Goal: Task Accomplishment & Management: Use online tool/utility

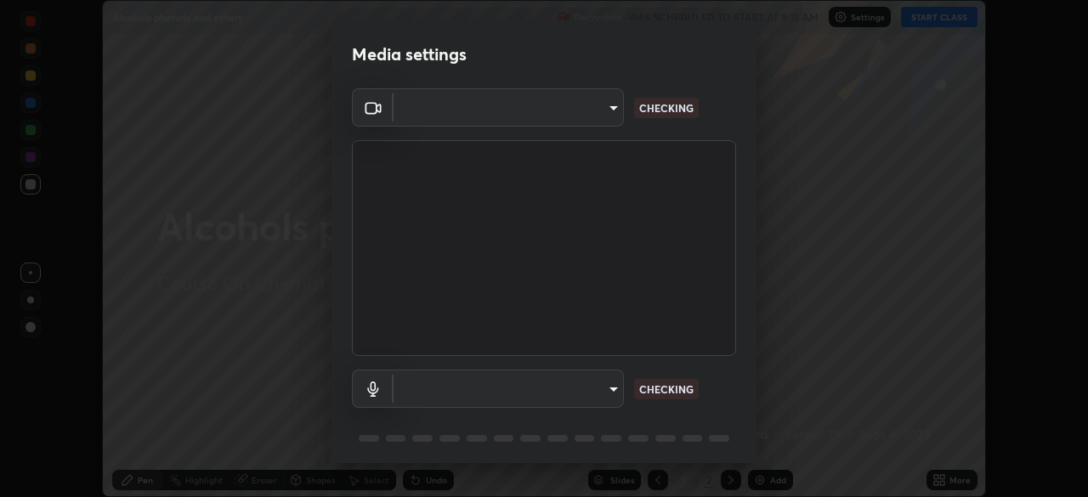
scroll to position [497, 1088]
type input "0098613ca96d1cb365b3845fa694b9755ae94ec2d7c0f75973c998bbbf9ace16"
click at [536, 389] on body "Erase all Alcohols phenols and ethers Recording WAS SCHEDULED TO START AT 9:15 …" at bounding box center [544, 248] width 1088 height 497
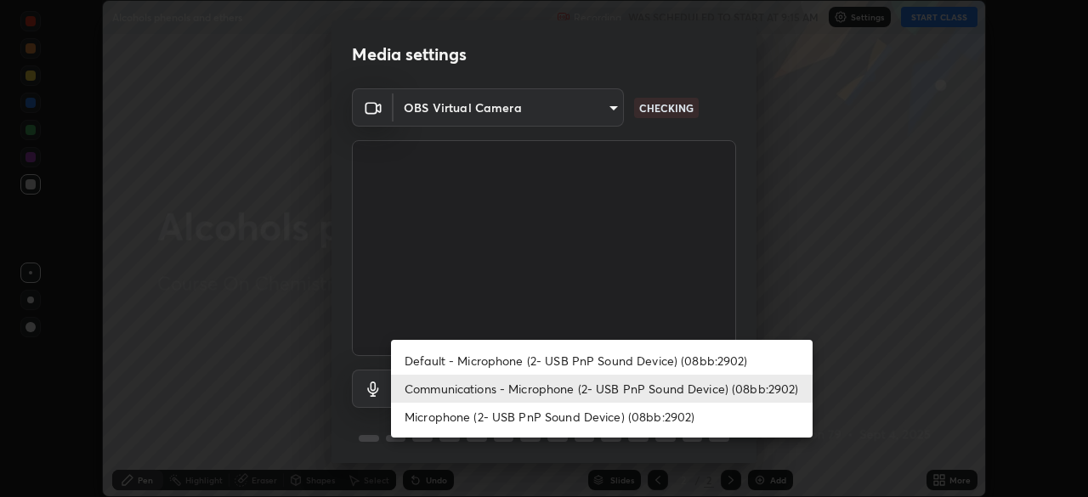
click at [461, 362] on li "Default - Microphone (2- USB PnP Sound Device) (08bb:2902)" at bounding box center [602, 361] width 422 height 28
type input "default"
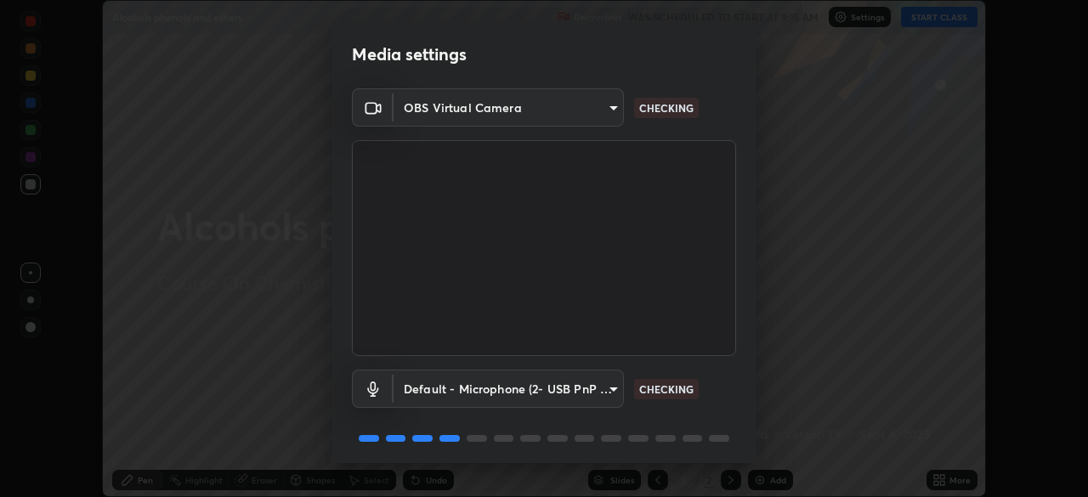
scroll to position [60, 0]
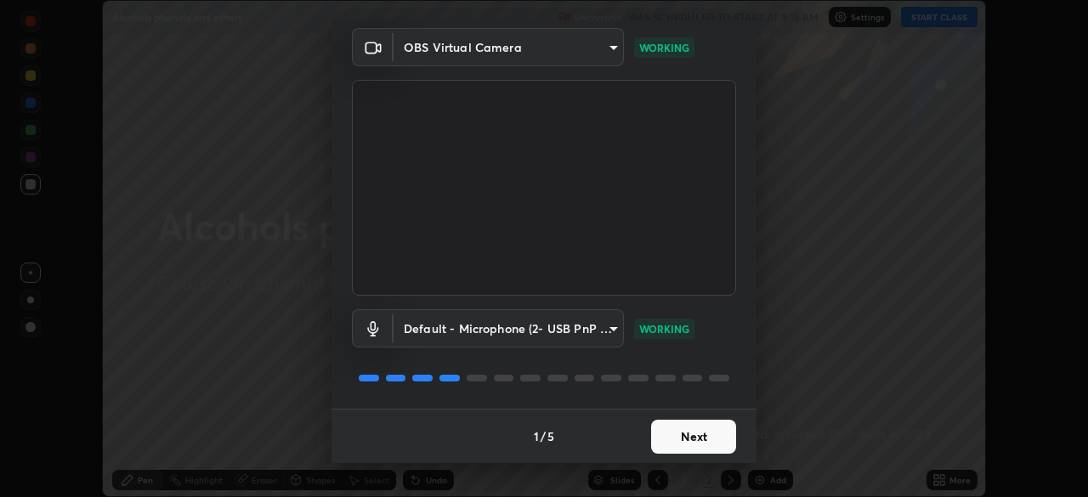
click at [674, 443] on button "Next" at bounding box center [693, 437] width 85 height 34
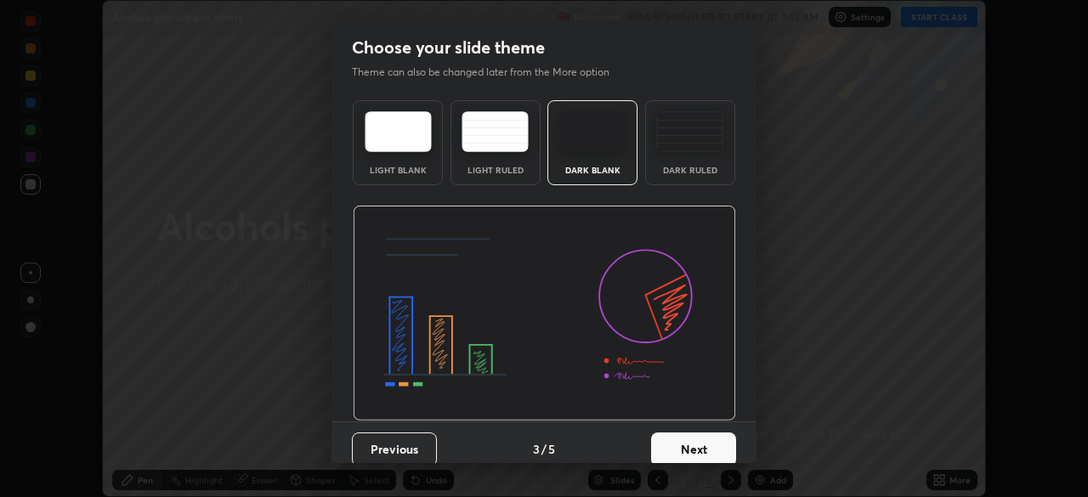
click at [679, 439] on button "Next" at bounding box center [693, 450] width 85 height 34
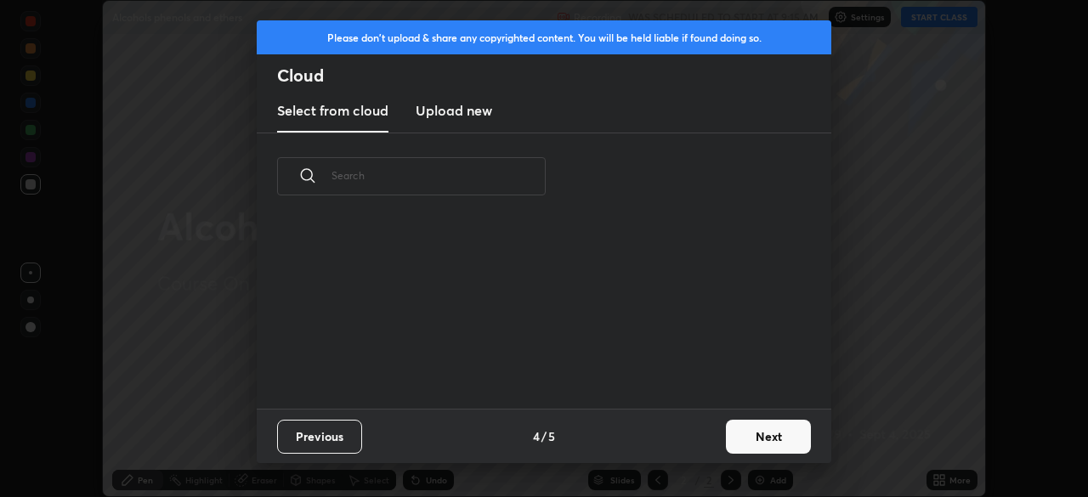
click at [757, 437] on button "Next" at bounding box center [768, 437] width 85 height 34
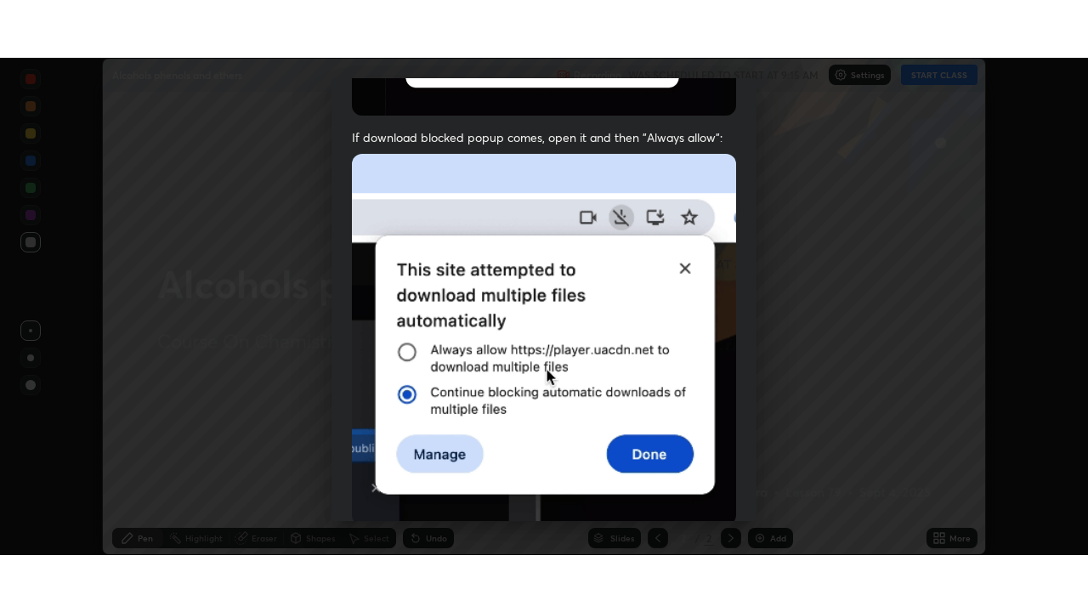
scroll to position [407, 0]
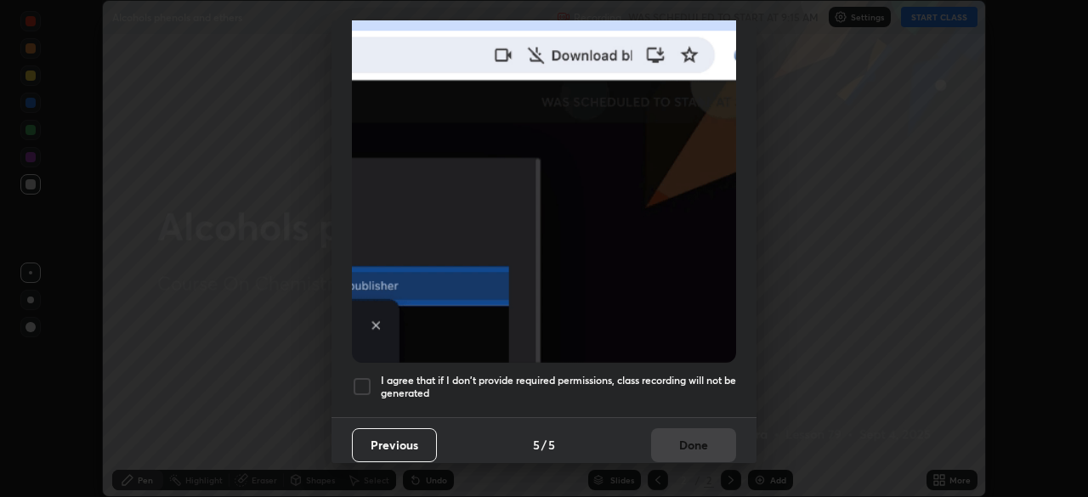
click at [363, 377] on div at bounding box center [362, 387] width 20 height 20
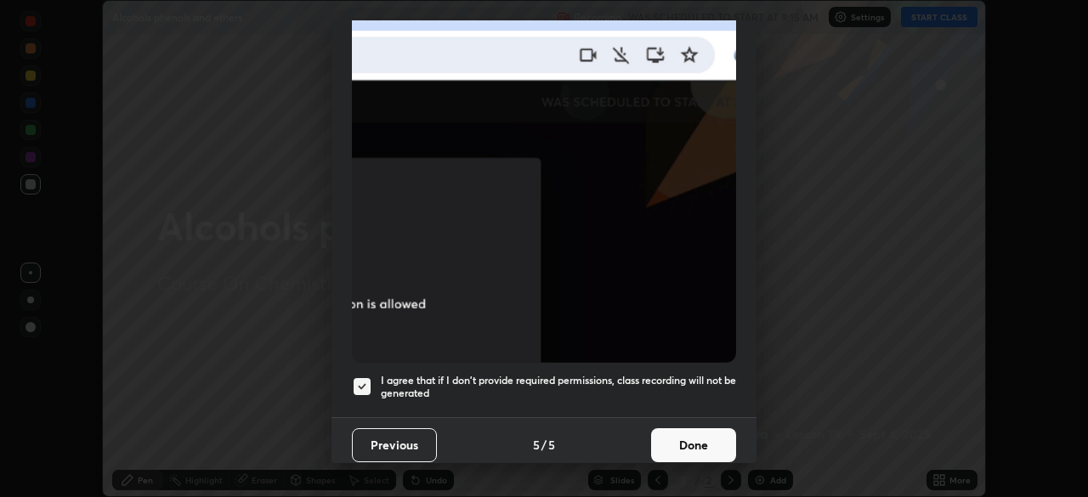
click at [673, 436] on button "Done" at bounding box center [693, 446] width 85 height 34
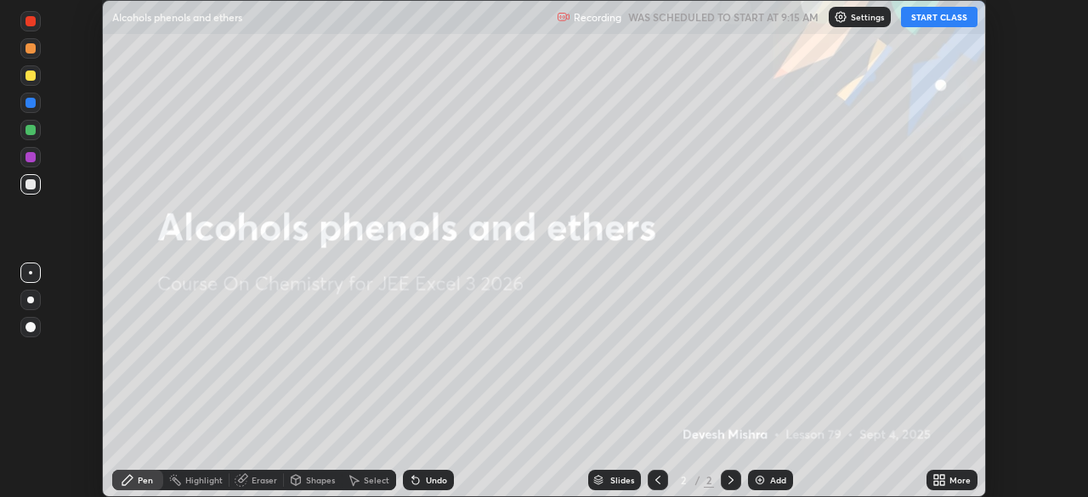
click at [921, 21] on button "START CLASS" at bounding box center [939, 17] width 77 height 20
click at [936, 477] on icon at bounding box center [936, 477] width 4 height 4
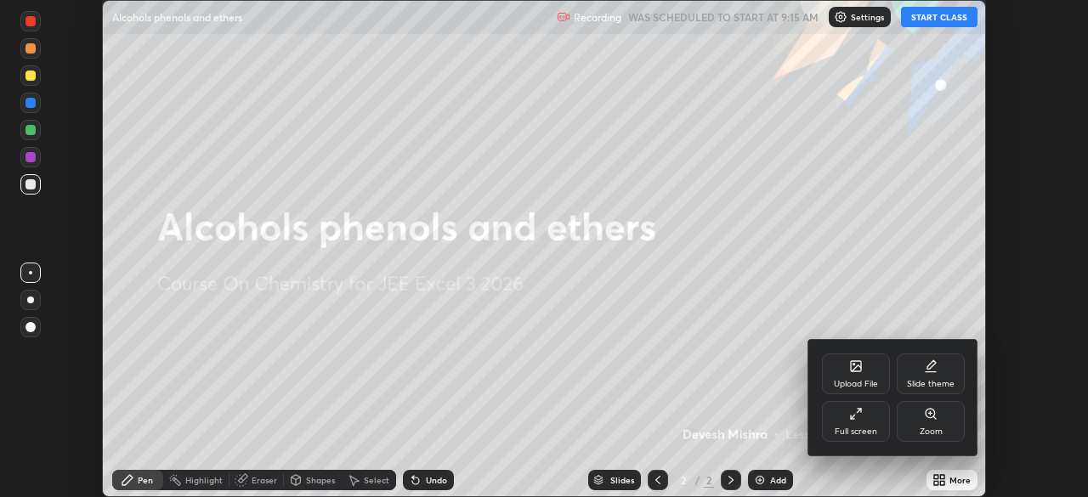
click at [852, 417] on icon at bounding box center [853, 417] width 4 height 4
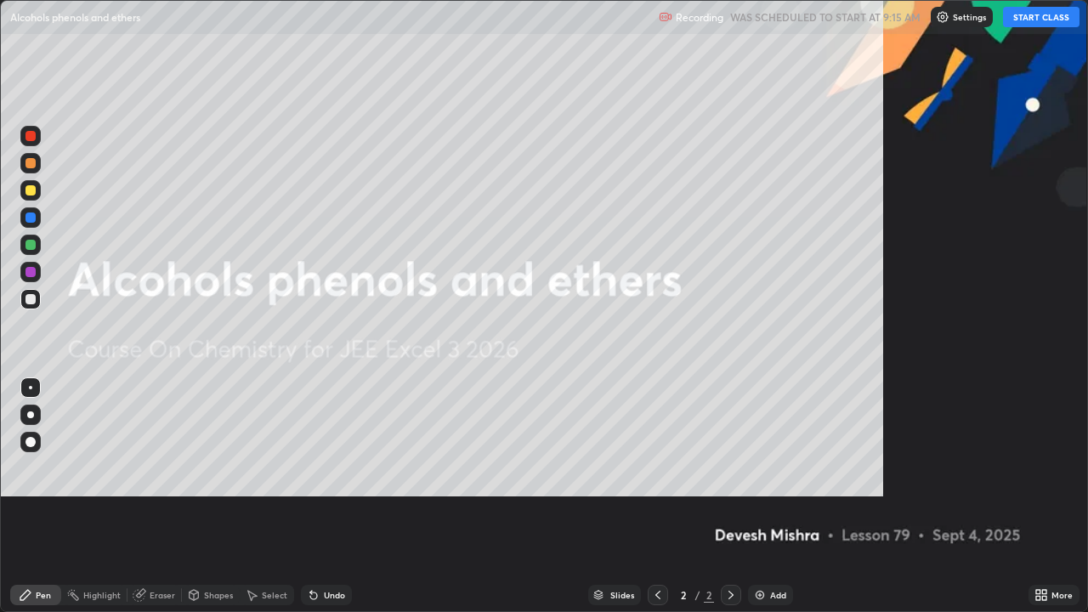
scroll to position [612, 1088]
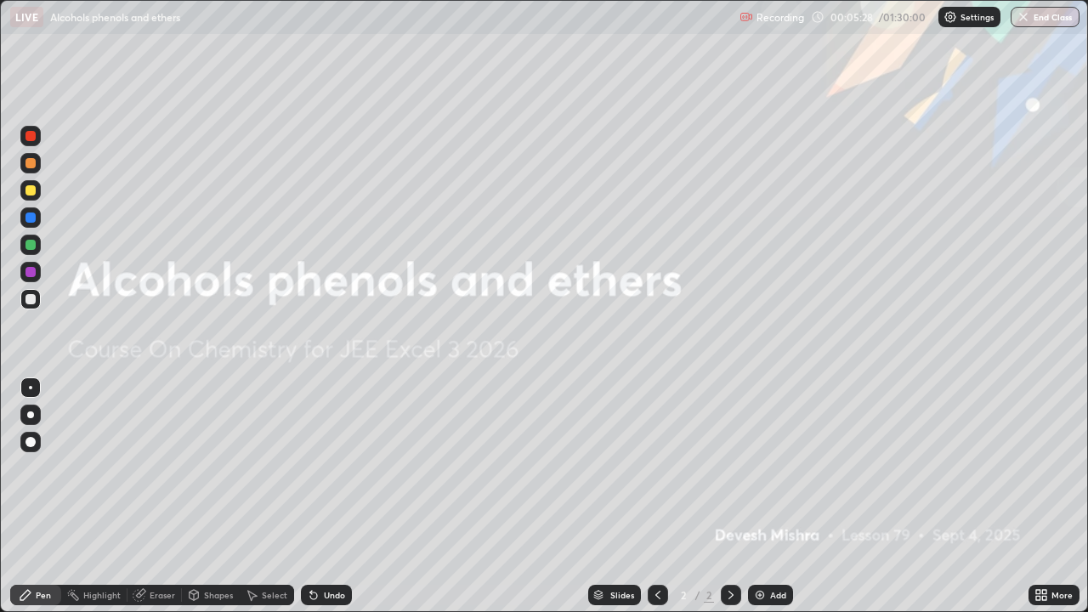
click at [753, 497] on img at bounding box center [760, 595] width 14 height 14
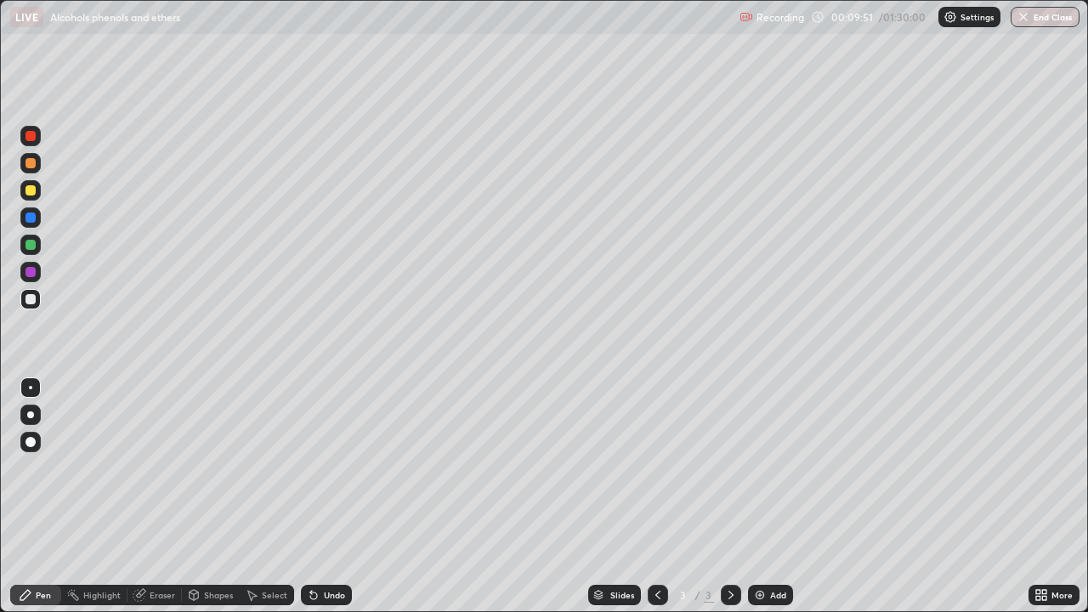
click at [758, 497] on img at bounding box center [760, 595] width 14 height 14
click at [310, 497] on icon at bounding box center [313, 596] width 7 height 7
click at [311, 497] on icon at bounding box center [313, 596] width 7 height 7
click at [306, 497] on div "Undo" at bounding box center [326, 595] width 51 height 20
click at [311, 497] on icon at bounding box center [313, 596] width 7 height 7
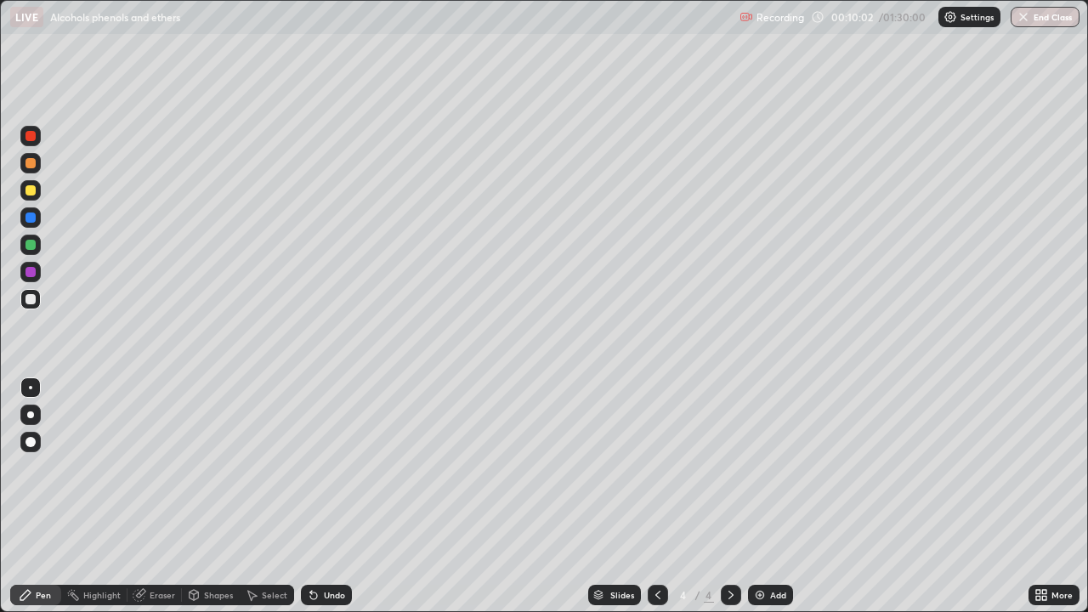
click at [311, 497] on icon at bounding box center [313, 596] width 7 height 7
click at [29, 218] on div at bounding box center [31, 218] width 10 height 10
click at [31, 188] on div at bounding box center [31, 190] width 10 height 10
click at [32, 247] on div at bounding box center [31, 245] width 10 height 10
click at [258, 497] on div "Select" at bounding box center [267, 595] width 54 height 20
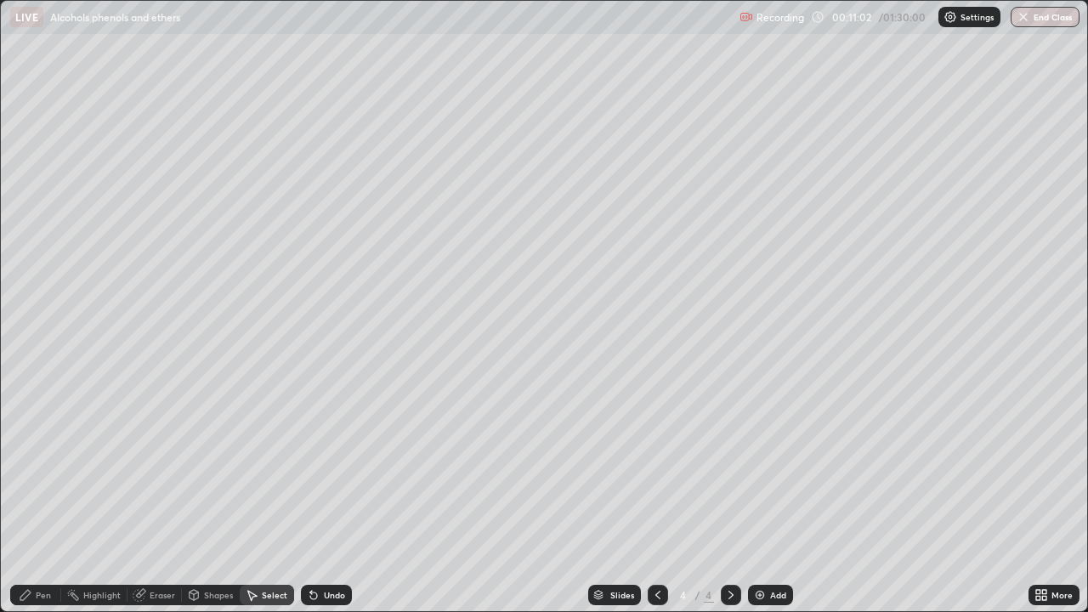
click at [262, 497] on div "Select" at bounding box center [275, 595] width 26 height 9
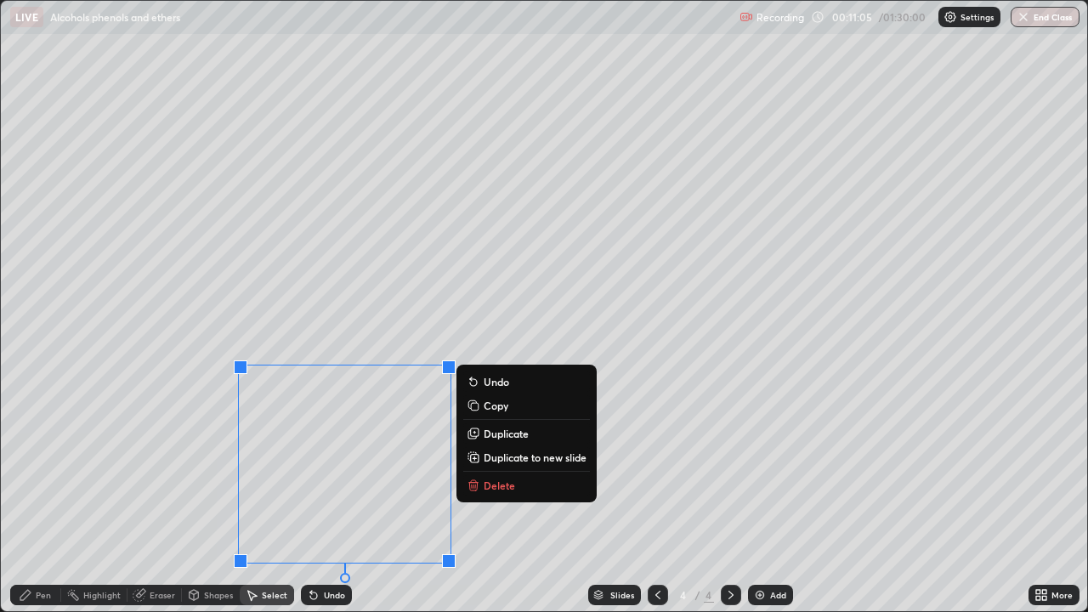
click at [171, 488] on div "0 ° Undo Copy Duplicate Duplicate to new slide Delete" at bounding box center [544, 306] width 1087 height 610
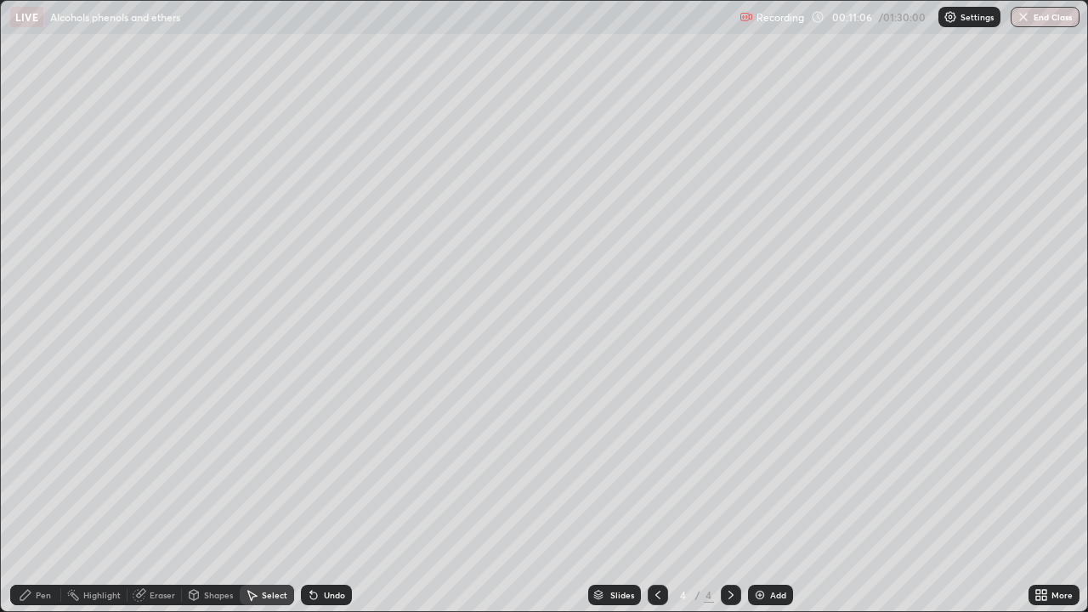
click at [35, 497] on div "Pen" at bounding box center [35, 595] width 51 height 20
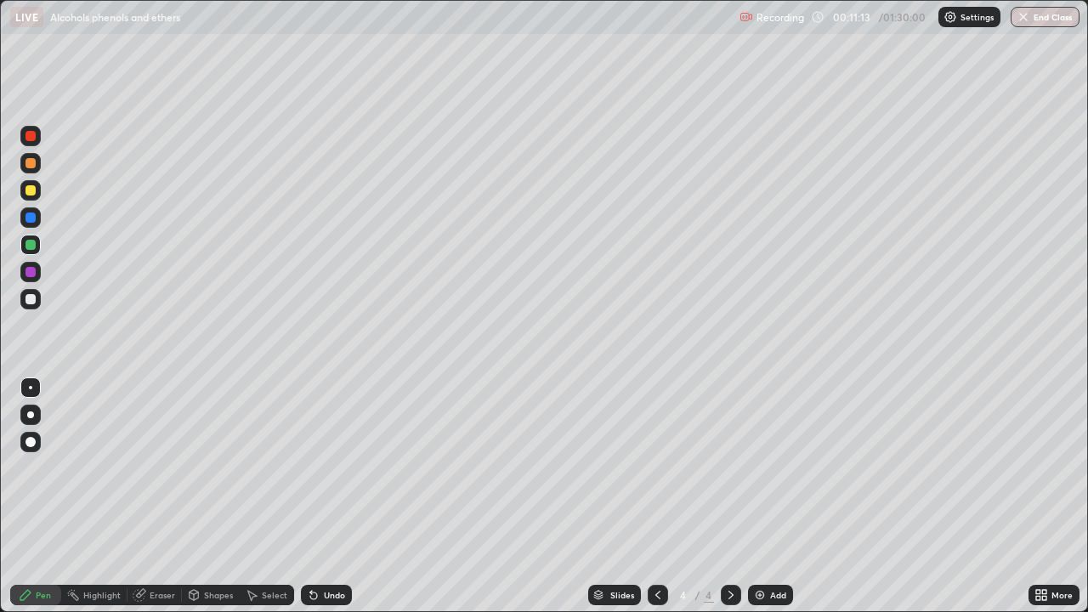
click at [33, 217] on div at bounding box center [31, 218] width 10 height 10
click at [24, 191] on div at bounding box center [30, 190] width 20 height 20
click at [31, 273] on div at bounding box center [31, 272] width 10 height 10
click at [757, 497] on img at bounding box center [760, 595] width 14 height 14
click at [26, 245] on div at bounding box center [31, 245] width 10 height 10
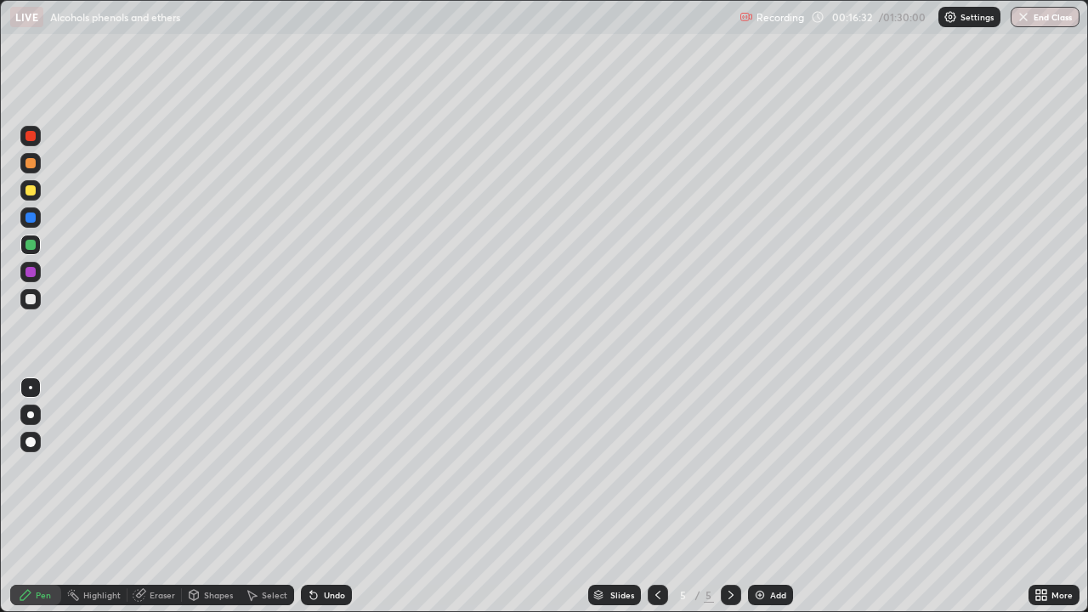
click at [316, 497] on icon at bounding box center [314, 595] width 14 height 14
click at [30, 275] on div at bounding box center [31, 272] width 10 height 10
click at [32, 195] on div at bounding box center [31, 190] width 10 height 10
click at [31, 219] on div at bounding box center [31, 218] width 10 height 10
click at [32, 145] on div at bounding box center [30, 136] width 20 height 20
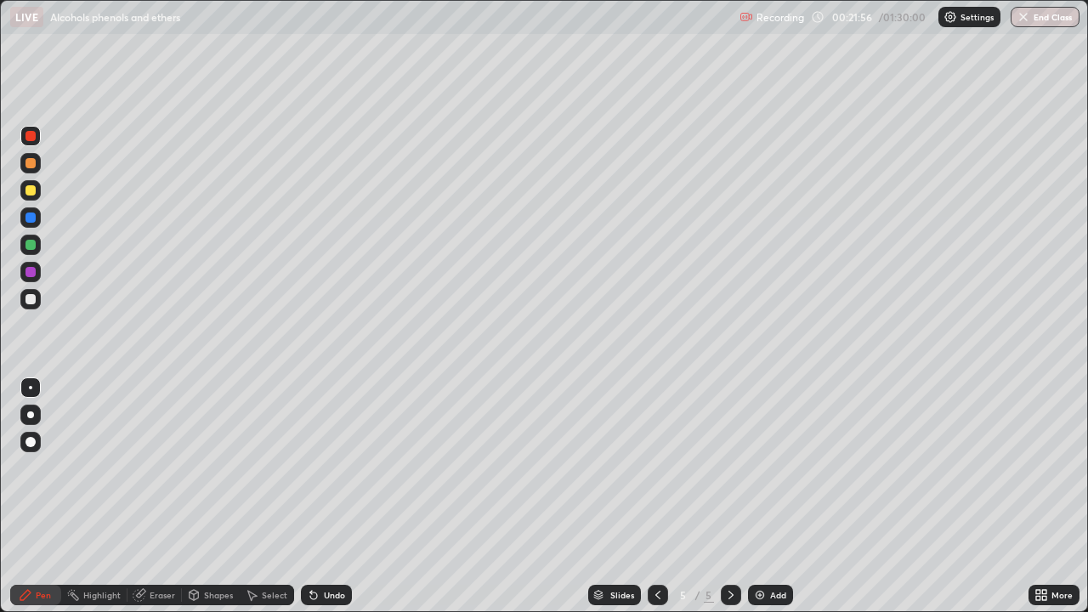
click at [759, 497] on img at bounding box center [760, 595] width 14 height 14
click at [317, 497] on icon at bounding box center [314, 595] width 14 height 14
click at [30, 275] on div at bounding box center [31, 272] width 10 height 10
click at [656, 497] on icon at bounding box center [658, 595] width 14 height 14
click at [730, 497] on icon at bounding box center [731, 595] width 14 height 14
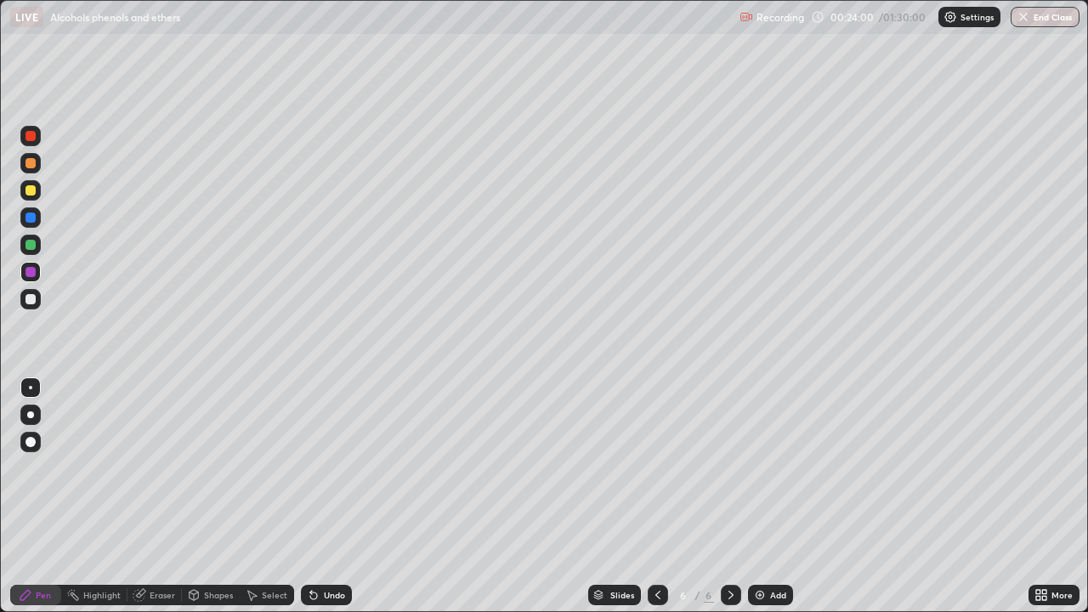
click at [29, 244] on div at bounding box center [31, 245] width 10 height 10
click at [29, 216] on div at bounding box center [31, 218] width 10 height 10
click at [31, 246] on div at bounding box center [31, 245] width 10 height 10
click at [28, 270] on div at bounding box center [31, 272] width 10 height 10
click at [757, 497] on img at bounding box center [760, 595] width 14 height 14
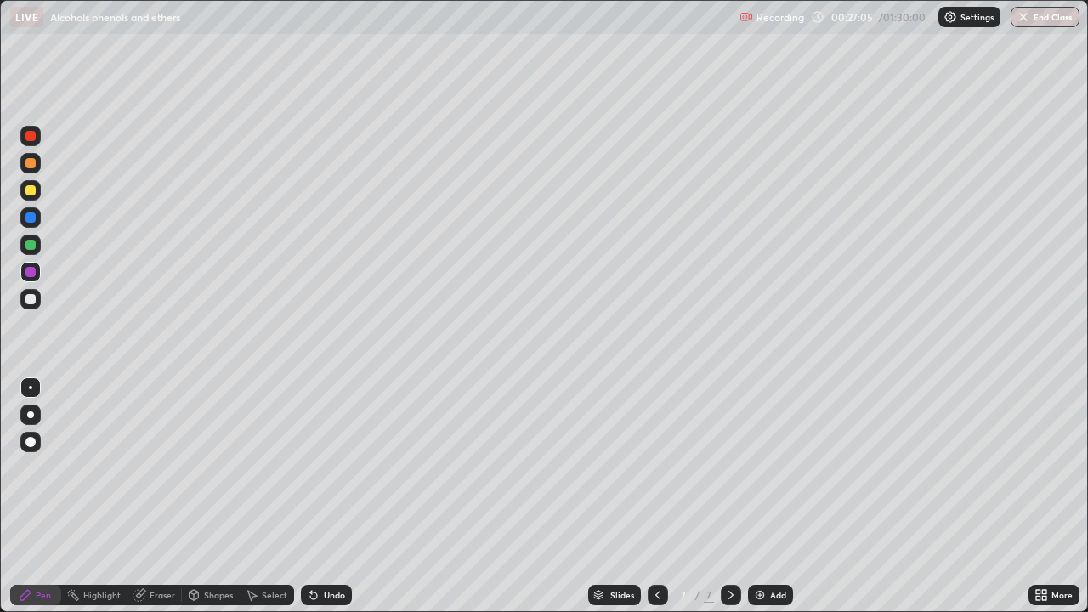
click at [29, 297] on div at bounding box center [31, 299] width 10 height 10
click at [316, 497] on icon at bounding box center [314, 595] width 14 height 14
click at [498, 497] on div "Slides 7 / 7 Add" at bounding box center [690, 595] width 677 height 34
click at [516, 497] on div "Slides 7 / 7 Add" at bounding box center [690, 595] width 677 height 34
click at [532, 497] on div "Slides 7 / 7 Add" at bounding box center [690, 595] width 677 height 34
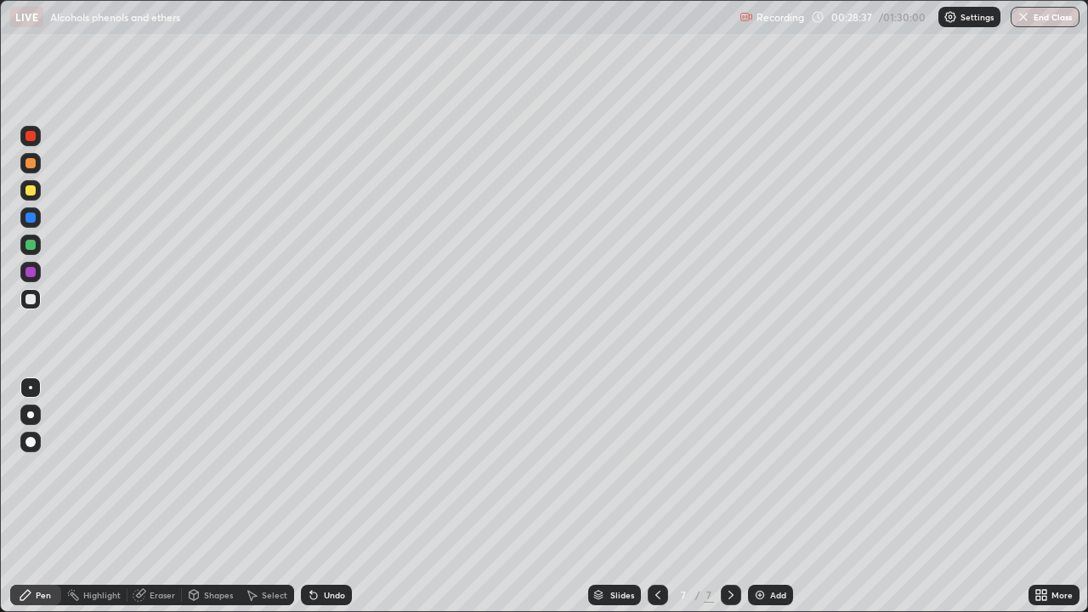
click at [537, 497] on div "Slides 7 / 7 Add" at bounding box center [690, 595] width 677 height 34
click at [34, 272] on div at bounding box center [31, 272] width 10 height 10
click at [310, 497] on icon at bounding box center [313, 596] width 7 height 7
click at [308, 497] on icon at bounding box center [314, 595] width 14 height 14
click at [753, 497] on img at bounding box center [760, 595] width 14 height 14
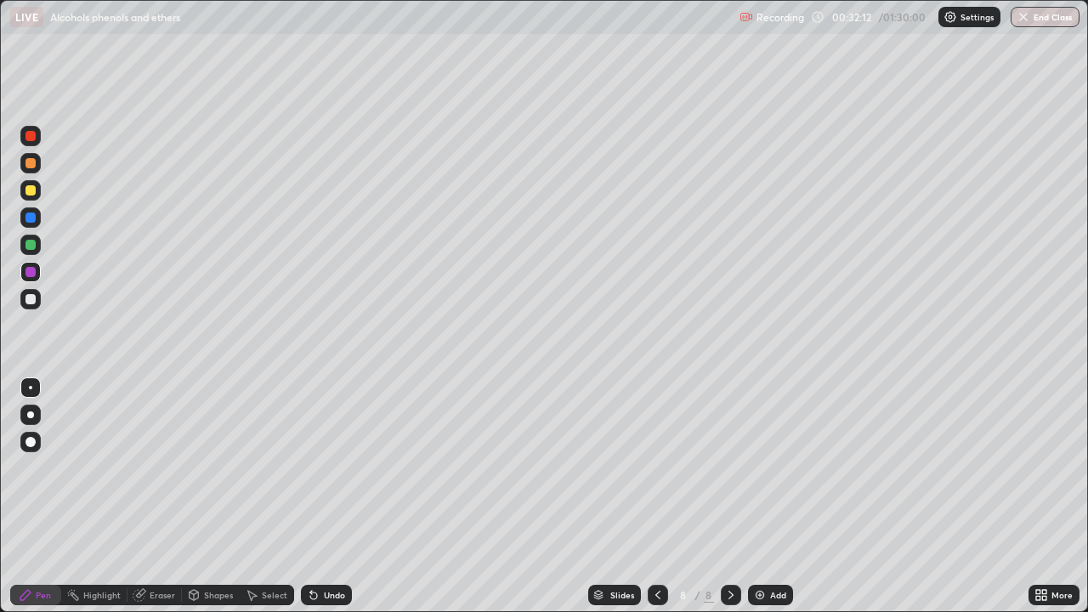
click at [28, 298] on div at bounding box center [31, 299] width 10 height 10
click at [313, 497] on icon at bounding box center [314, 595] width 14 height 14
click at [316, 497] on icon at bounding box center [314, 595] width 14 height 14
click at [30, 273] on div at bounding box center [31, 272] width 10 height 10
click at [751, 497] on div "Add" at bounding box center [770, 595] width 45 height 20
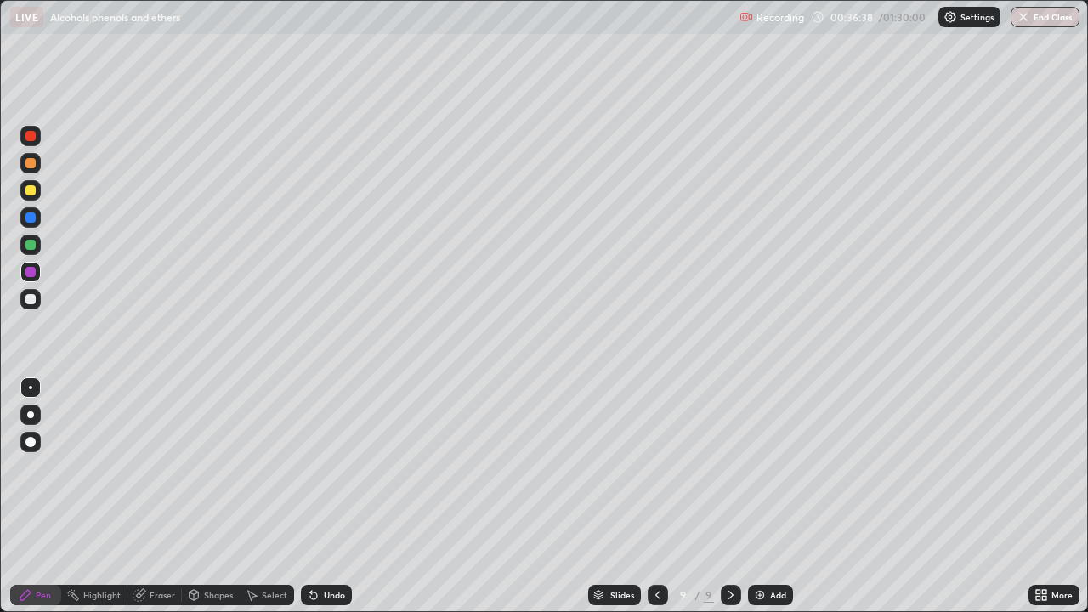
click at [31, 300] on div at bounding box center [31, 299] width 10 height 10
click at [311, 497] on icon at bounding box center [313, 596] width 7 height 7
click at [308, 497] on div "Undo" at bounding box center [326, 595] width 51 height 20
click at [309, 497] on div "Undo" at bounding box center [326, 595] width 51 height 20
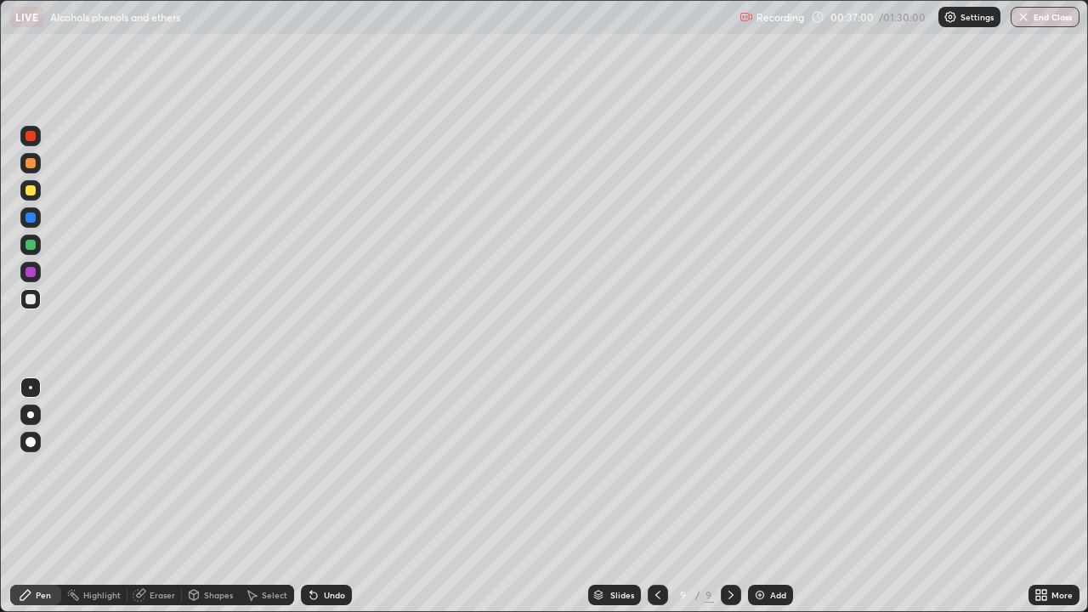
click at [312, 497] on div "Undo" at bounding box center [326, 595] width 51 height 20
click at [310, 497] on icon at bounding box center [311, 592] width 2 height 2
click at [310, 497] on icon at bounding box center [313, 596] width 7 height 7
click at [310, 497] on icon at bounding box center [311, 592] width 2 height 2
click at [310, 497] on icon at bounding box center [313, 596] width 7 height 7
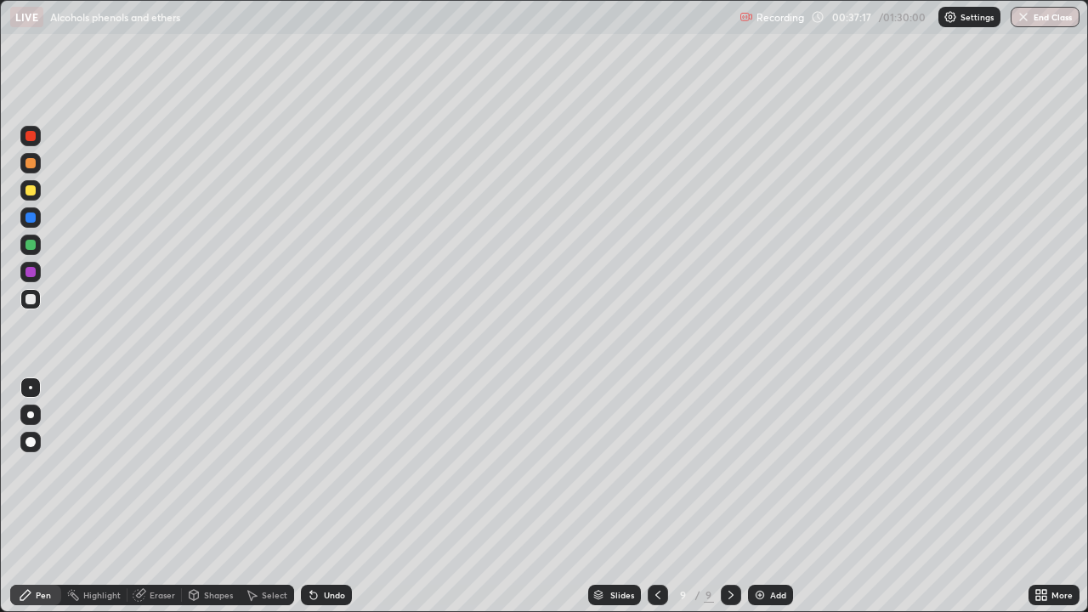
click at [33, 221] on div at bounding box center [31, 218] width 10 height 10
click at [31, 191] on div at bounding box center [31, 190] width 10 height 10
click at [138, 497] on icon at bounding box center [138, 595] width 11 height 11
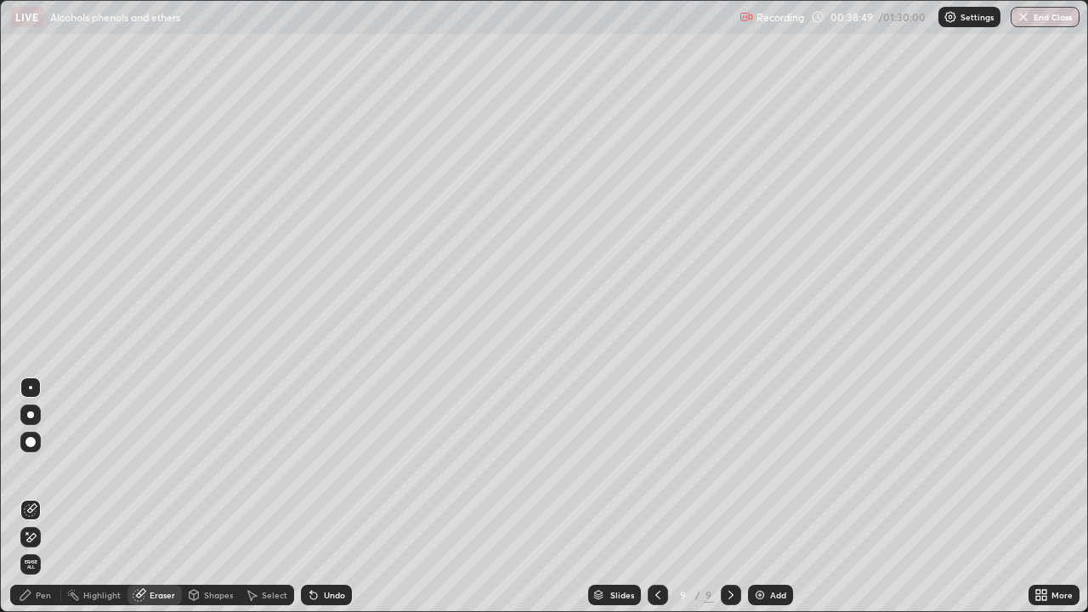
click at [24, 497] on icon at bounding box center [25, 595] width 10 height 10
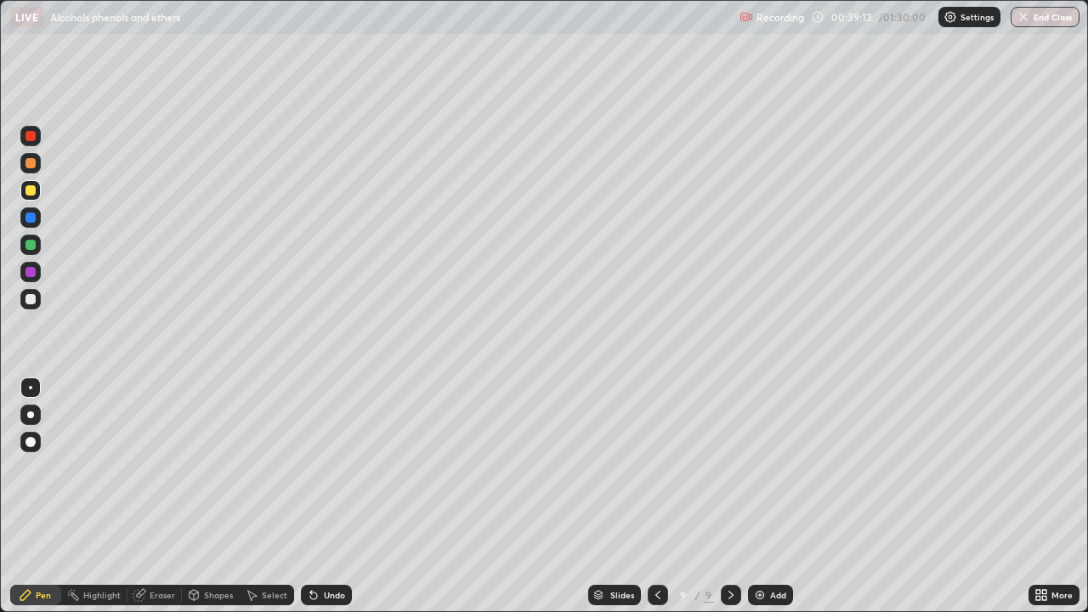
click at [141, 497] on icon at bounding box center [140, 593] width 9 height 9
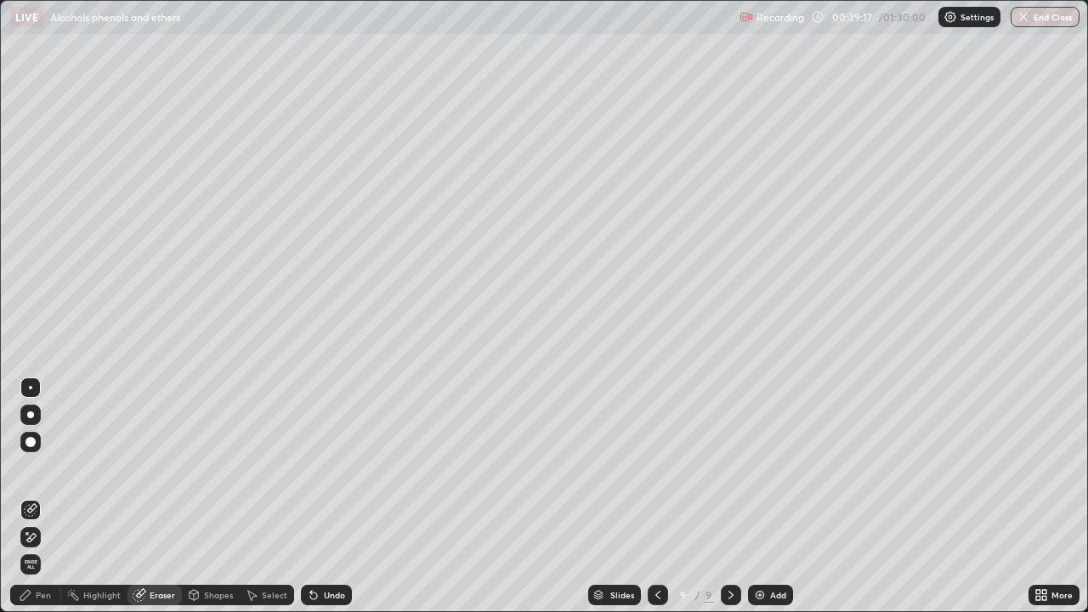
click at [39, 497] on div "Pen" at bounding box center [35, 595] width 51 height 20
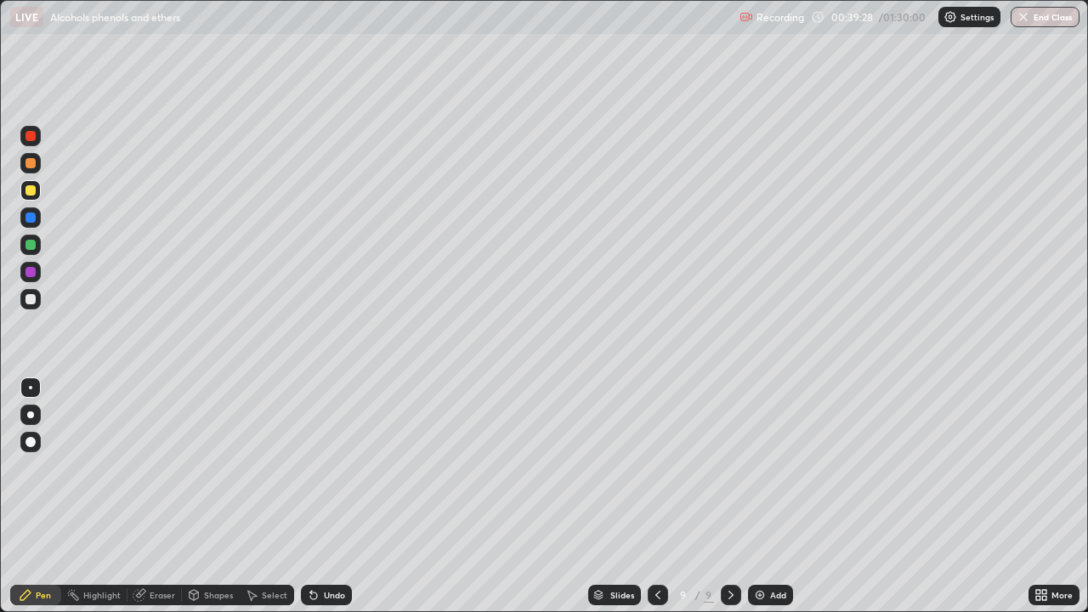
click at [310, 497] on icon at bounding box center [311, 592] width 2 height 2
click at [30, 275] on div at bounding box center [31, 272] width 10 height 10
click at [34, 247] on div at bounding box center [31, 245] width 10 height 10
click at [310, 497] on icon at bounding box center [313, 596] width 7 height 7
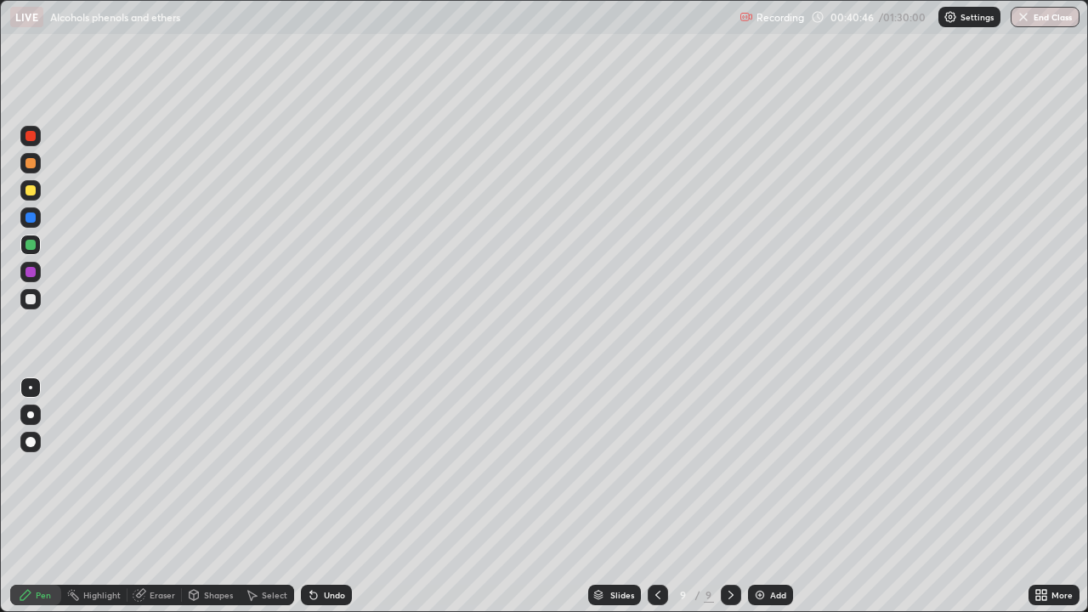
click at [321, 497] on div "Undo" at bounding box center [326, 595] width 51 height 20
click at [753, 497] on img at bounding box center [760, 595] width 14 height 14
click at [31, 302] on div at bounding box center [31, 299] width 10 height 10
click at [31, 276] on div at bounding box center [31, 272] width 10 height 10
click at [317, 497] on icon at bounding box center [314, 595] width 14 height 14
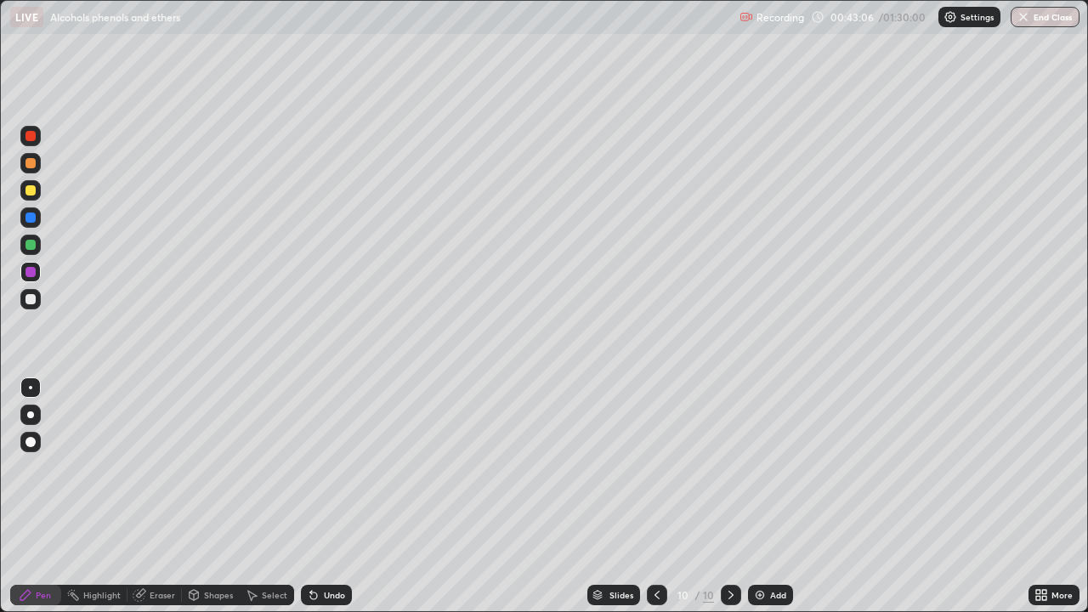
click at [317, 497] on icon at bounding box center [314, 595] width 14 height 14
click at [30, 247] on div at bounding box center [31, 245] width 10 height 10
click at [33, 298] on div at bounding box center [31, 299] width 10 height 10
click at [319, 497] on div "Undo" at bounding box center [326, 595] width 51 height 20
click at [28, 271] on div at bounding box center [31, 272] width 10 height 10
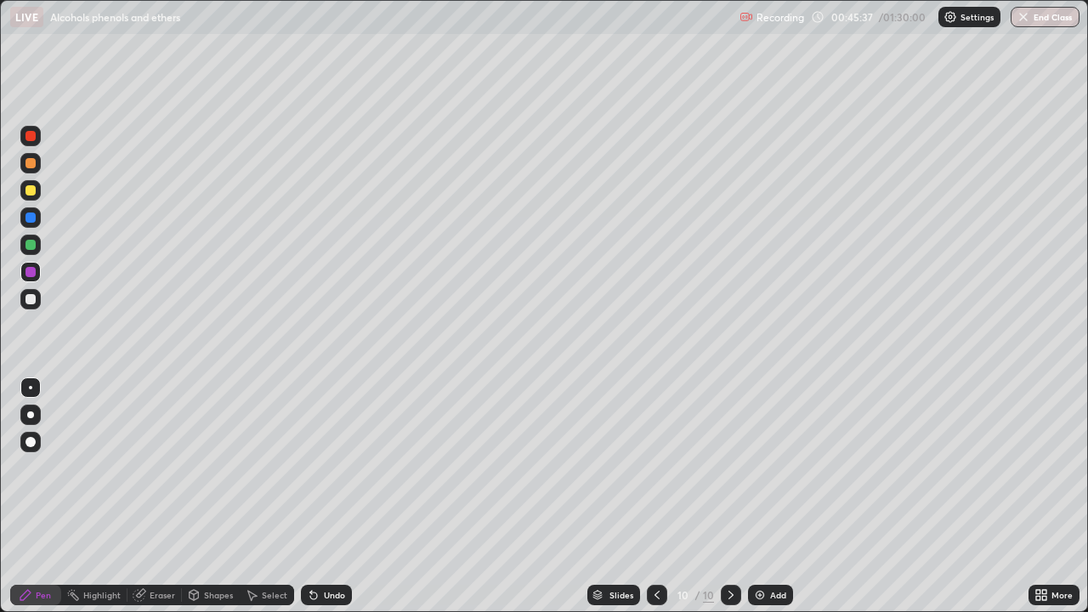
click at [314, 497] on icon at bounding box center [314, 595] width 14 height 14
click at [312, 497] on icon at bounding box center [313, 596] width 7 height 7
click at [753, 497] on img at bounding box center [760, 595] width 14 height 14
click at [31, 301] on div at bounding box center [31, 299] width 10 height 10
click at [34, 273] on div at bounding box center [31, 272] width 10 height 10
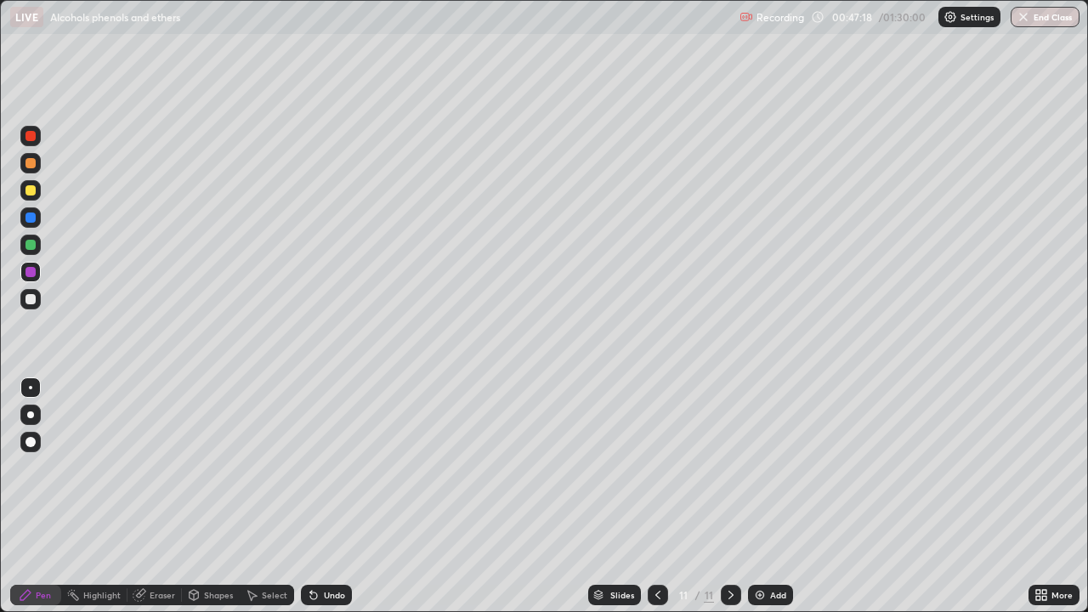
click at [310, 497] on icon at bounding box center [313, 596] width 7 height 7
click at [315, 497] on icon at bounding box center [314, 595] width 14 height 14
click at [314, 497] on icon at bounding box center [313, 596] width 7 height 7
click at [311, 497] on icon at bounding box center [313, 596] width 7 height 7
click at [753, 497] on img at bounding box center [760, 595] width 14 height 14
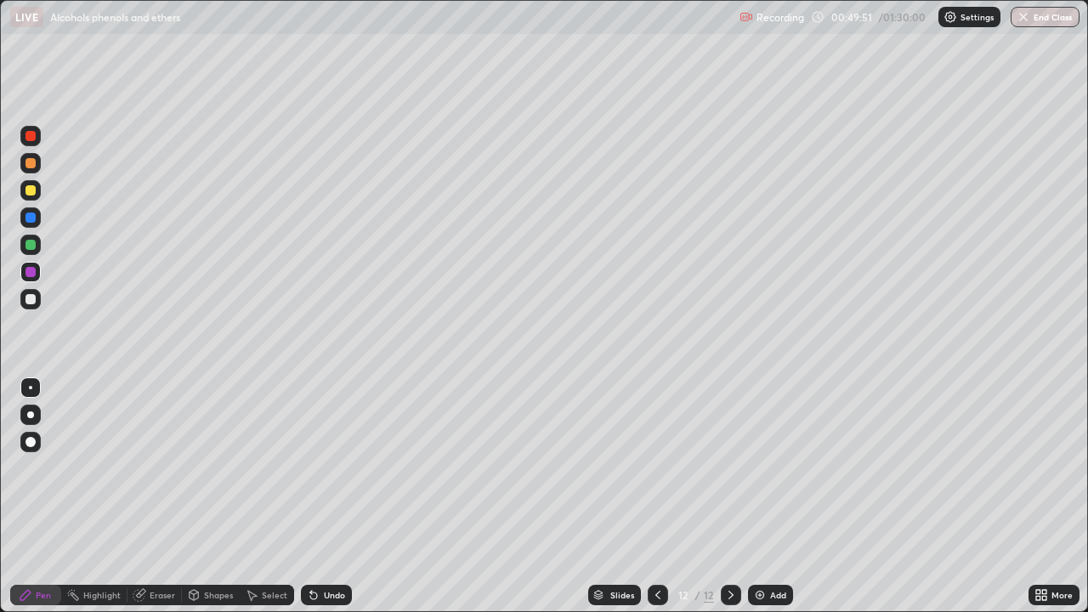
click at [30, 244] on div at bounding box center [31, 245] width 10 height 10
click at [31, 272] on div at bounding box center [31, 272] width 10 height 10
click at [752, 497] on div "Add" at bounding box center [770, 595] width 45 height 20
click at [32, 300] on div at bounding box center [31, 299] width 10 height 10
click at [31, 221] on div at bounding box center [31, 218] width 10 height 10
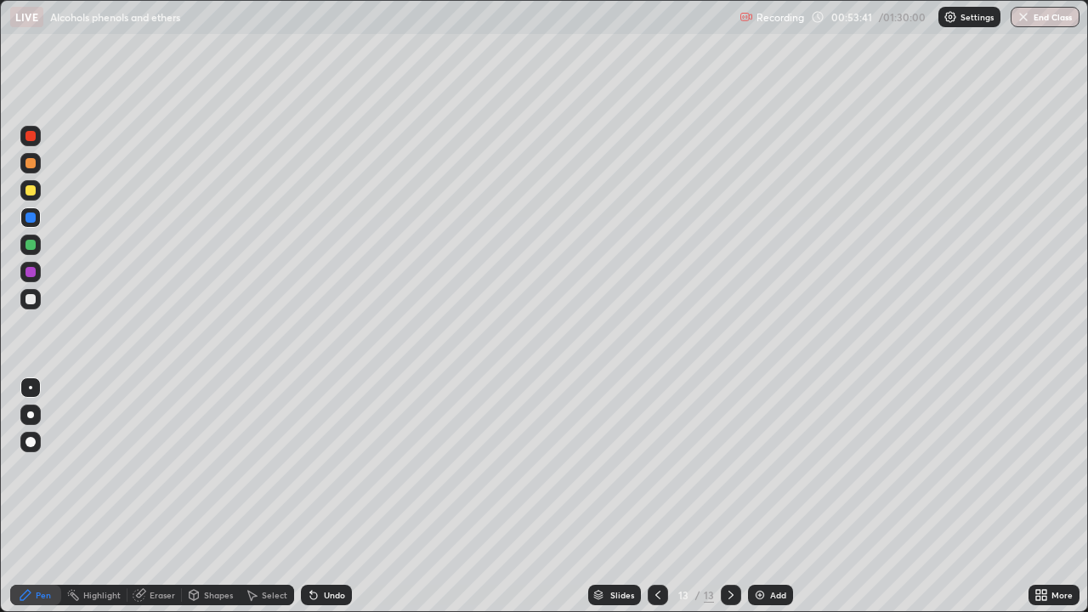
click at [26, 193] on div at bounding box center [31, 190] width 10 height 10
click at [757, 497] on img at bounding box center [760, 595] width 14 height 14
click at [33, 303] on div at bounding box center [31, 299] width 10 height 10
click at [31, 275] on div at bounding box center [31, 272] width 10 height 10
click at [30, 299] on div at bounding box center [31, 299] width 10 height 10
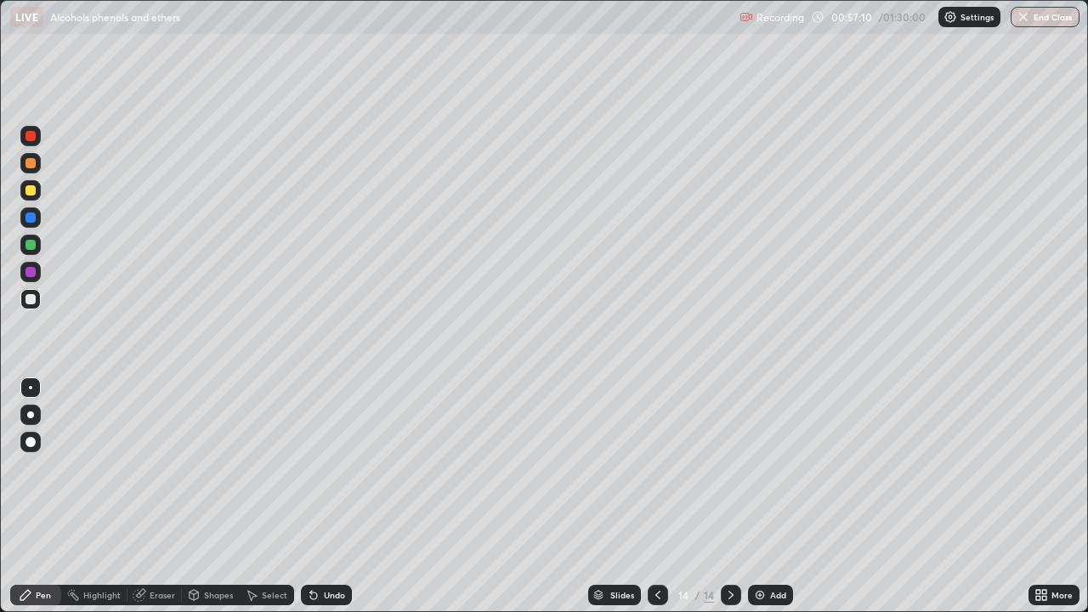
click at [34, 247] on div at bounding box center [31, 245] width 10 height 10
click at [31, 275] on div at bounding box center [31, 272] width 10 height 10
click at [310, 497] on icon at bounding box center [311, 592] width 2 height 2
click at [31, 247] on div at bounding box center [31, 245] width 10 height 10
click at [32, 192] on div at bounding box center [31, 190] width 10 height 10
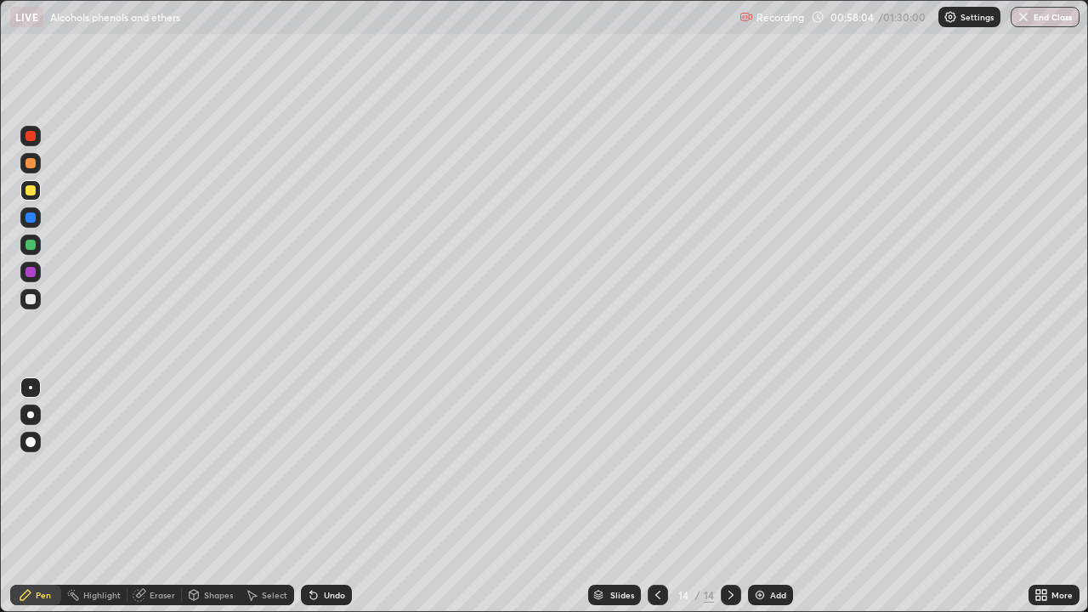
click at [311, 497] on icon at bounding box center [313, 596] width 7 height 7
click at [32, 216] on div at bounding box center [31, 218] width 10 height 10
click at [28, 273] on div at bounding box center [31, 272] width 10 height 10
click at [29, 191] on div at bounding box center [31, 190] width 10 height 10
click at [32, 247] on div at bounding box center [31, 245] width 10 height 10
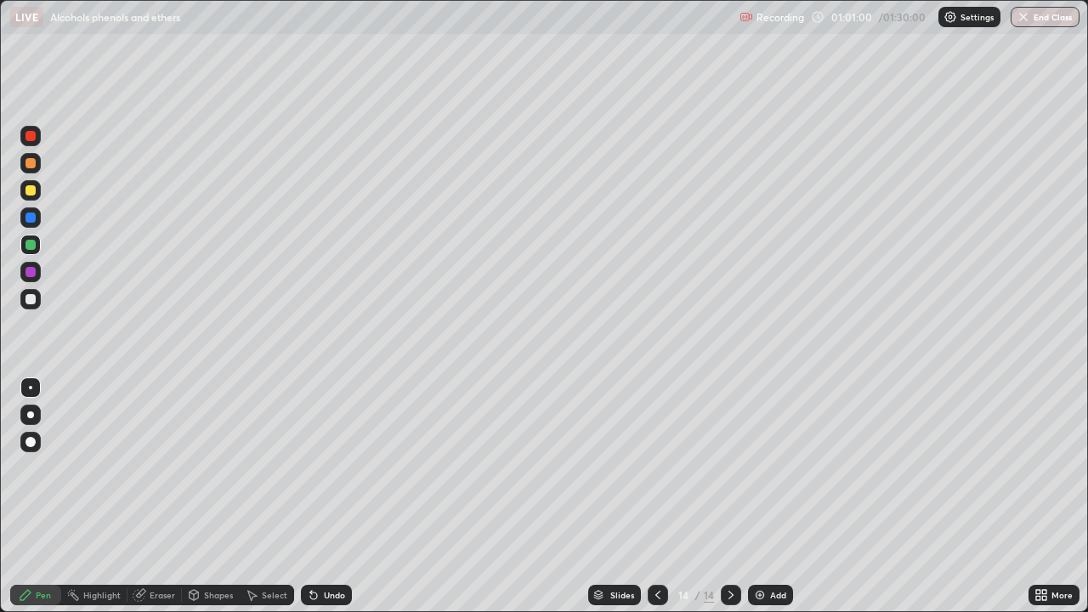
click at [750, 497] on div "Add" at bounding box center [770, 595] width 45 height 20
click at [315, 497] on icon at bounding box center [313, 596] width 7 height 7
click at [30, 220] on div at bounding box center [31, 218] width 10 height 10
click at [316, 497] on icon at bounding box center [314, 595] width 14 height 14
click at [311, 497] on icon at bounding box center [313, 596] width 7 height 7
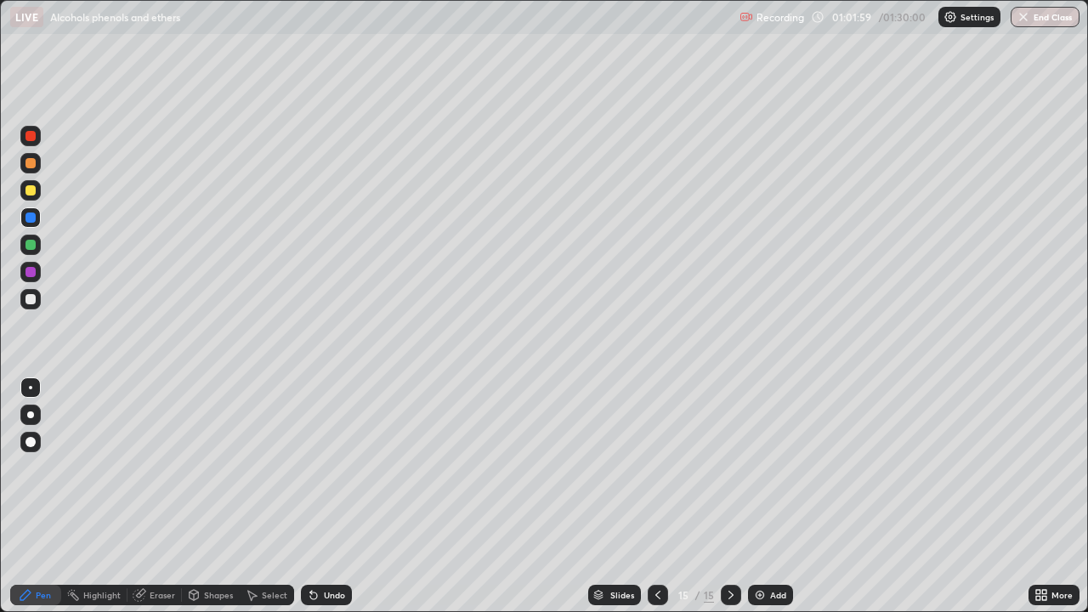
click at [31, 245] on div at bounding box center [31, 245] width 10 height 10
click at [30, 247] on div at bounding box center [31, 245] width 10 height 10
click at [31, 273] on div at bounding box center [31, 272] width 10 height 10
click at [29, 299] on div at bounding box center [31, 299] width 10 height 10
click at [760, 497] on img at bounding box center [760, 595] width 14 height 14
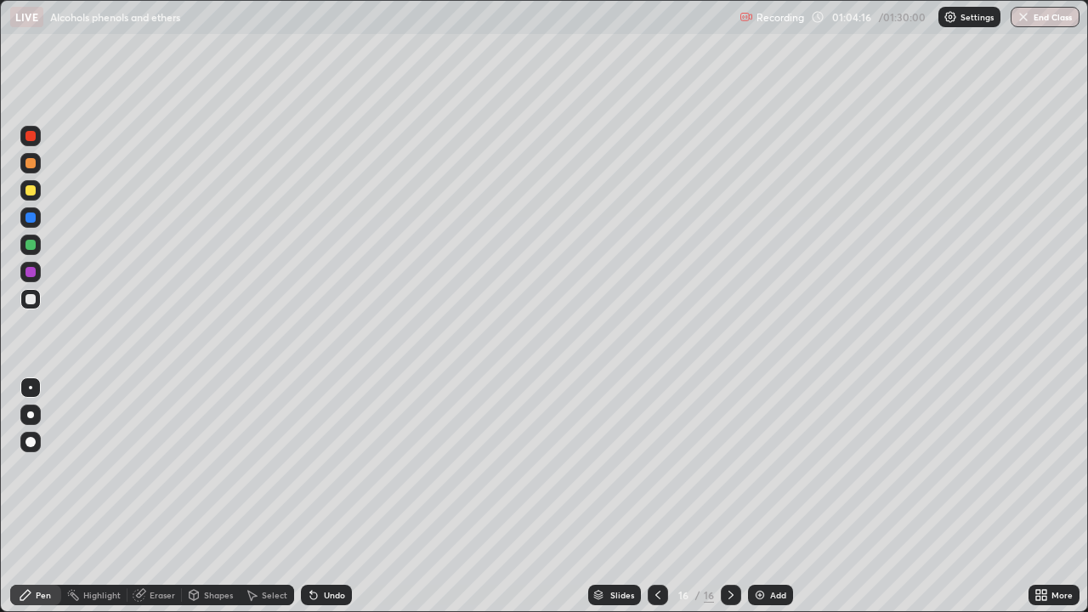
click at [31, 243] on div at bounding box center [31, 245] width 10 height 10
click at [27, 302] on div at bounding box center [31, 299] width 10 height 10
click at [31, 275] on div at bounding box center [31, 272] width 10 height 10
click at [29, 245] on div at bounding box center [31, 245] width 10 height 10
click at [30, 190] on div at bounding box center [31, 190] width 10 height 10
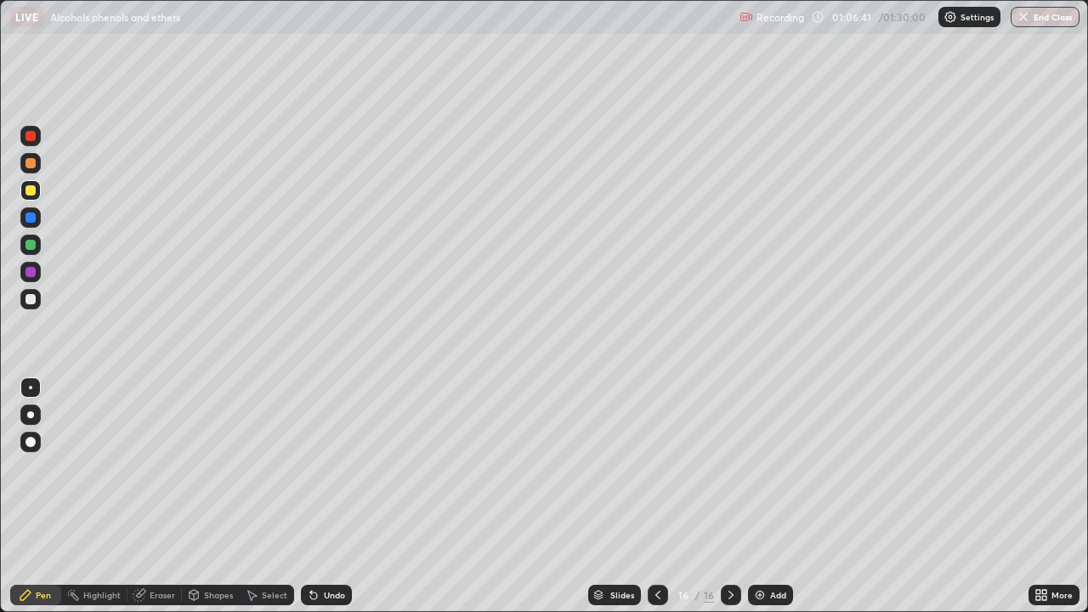
click at [33, 137] on div at bounding box center [31, 136] width 10 height 10
click at [28, 297] on div at bounding box center [31, 299] width 10 height 10
click at [29, 273] on div at bounding box center [31, 272] width 10 height 10
click at [26, 244] on div at bounding box center [31, 245] width 10 height 10
click at [31, 191] on div at bounding box center [31, 190] width 10 height 10
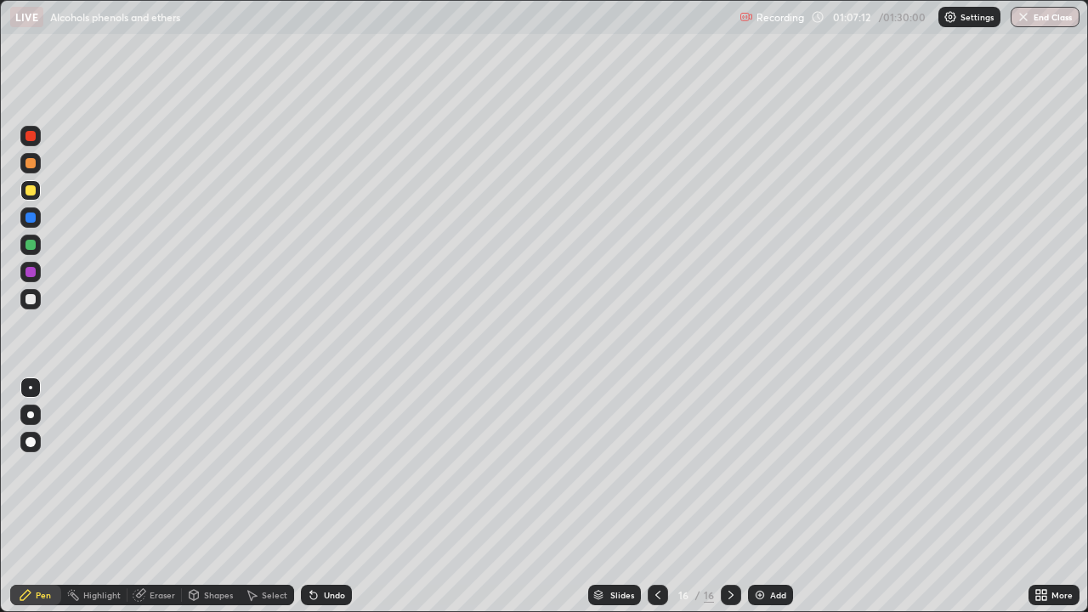
click at [28, 219] on div at bounding box center [31, 218] width 10 height 10
click at [758, 497] on img at bounding box center [760, 595] width 14 height 14
click at [32, 295] on div at bounding box center [31, 299] width 10 height 10
click at [30, 190] on div at bounding box center [31, 190] width 10 height 10
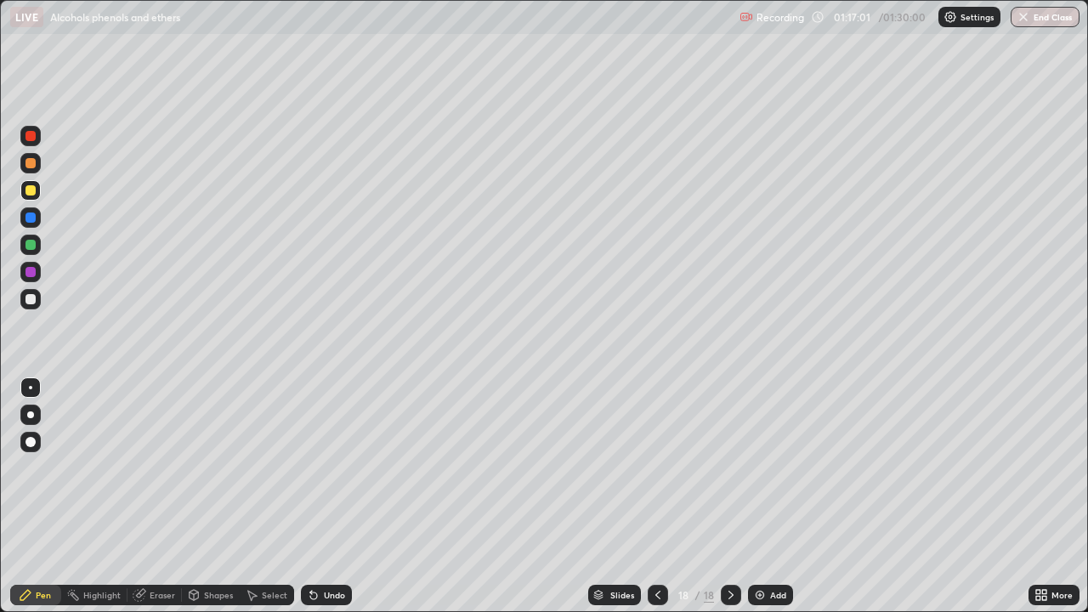
click at [310, 497] on icon at bounding box center [311, 592] width 2 height 2
click at [310, 497] on icon at bounding box center [313, 596] width 7 height 7
click at [308, 497] on icon at bounding box center [314, 595] width 14 height 14
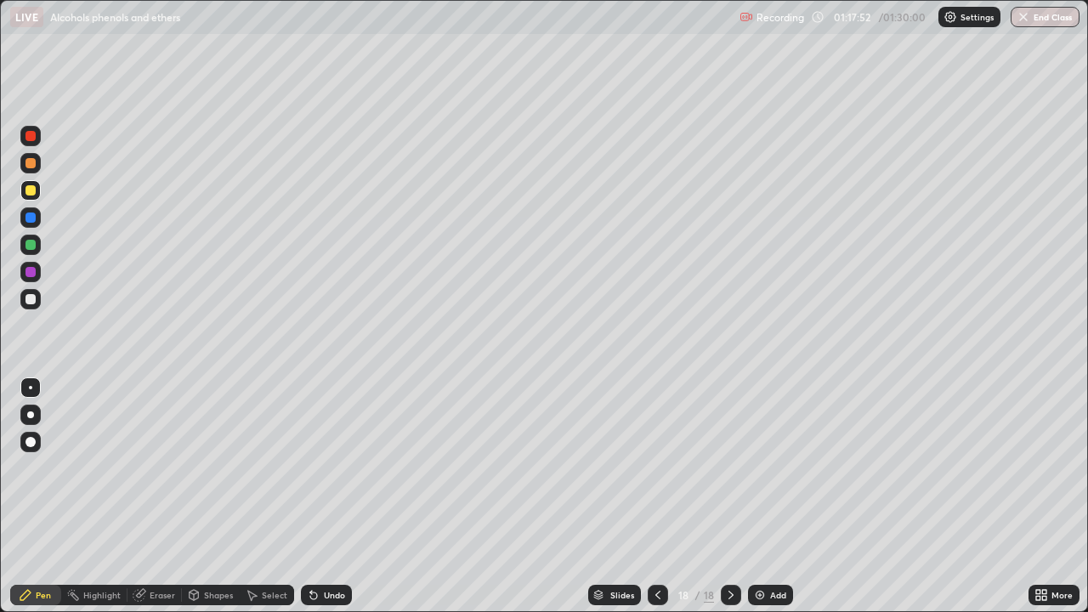
click at [28, 162] on div at bounding box center [31, 163] width 10 height 10
click at [311, 497] on icon at bounding box center [313, 596] width 7 height 7
click at [314, 497] on div "Undo" at bounding box center [326, 595] width 51 height 20
click at [314, 497] on icon at bounding box center [314, 595] width 14 height 14
click at [314, 497] on div "Undo" at bounding box center [326, 595] width 51 height 20
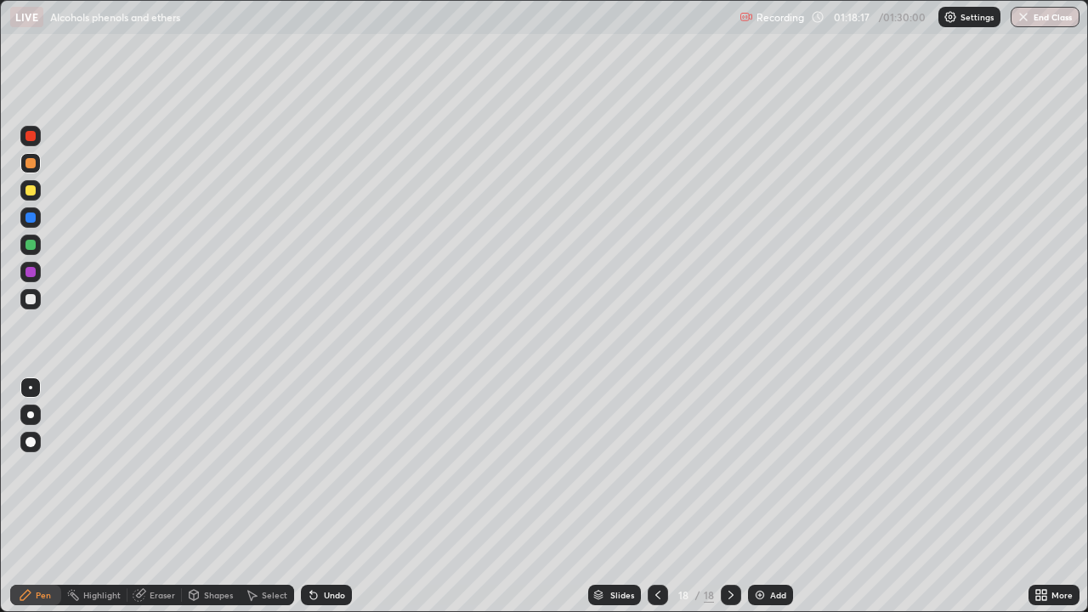
click at [315, 497] on div "Undo" at bounding box center [326, 595] width 51 height 20
click at [313, 497] on div "Undo" at bounding box center [326, 595] width 51 height 20
click at [314, 497] on div "Undo" at bounding box center [326, 595] width 51 height 20
click at [311, 497] on icon at bounding box center [313, 596] width 7 height 7
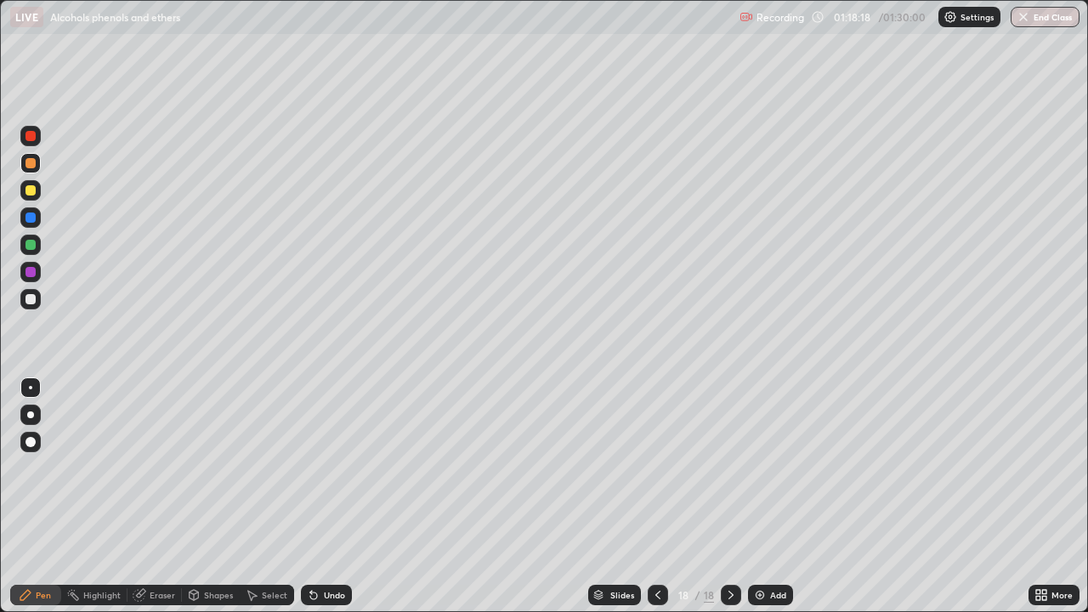
click at [318, 497] on icon at bounding box center [314, 595] width 14 height 14
click at [317, 497] on icon at bounding box center [314, 595] width 14 height 14
click at [30, 273] on div at bounding box center [31, 272] width 10 height 10
click at [761, 497] on img at bounding box center [760, 595] width 14 height 14
click at [307, 497] on icon at bounding box center [314, 595] width 14 height 14
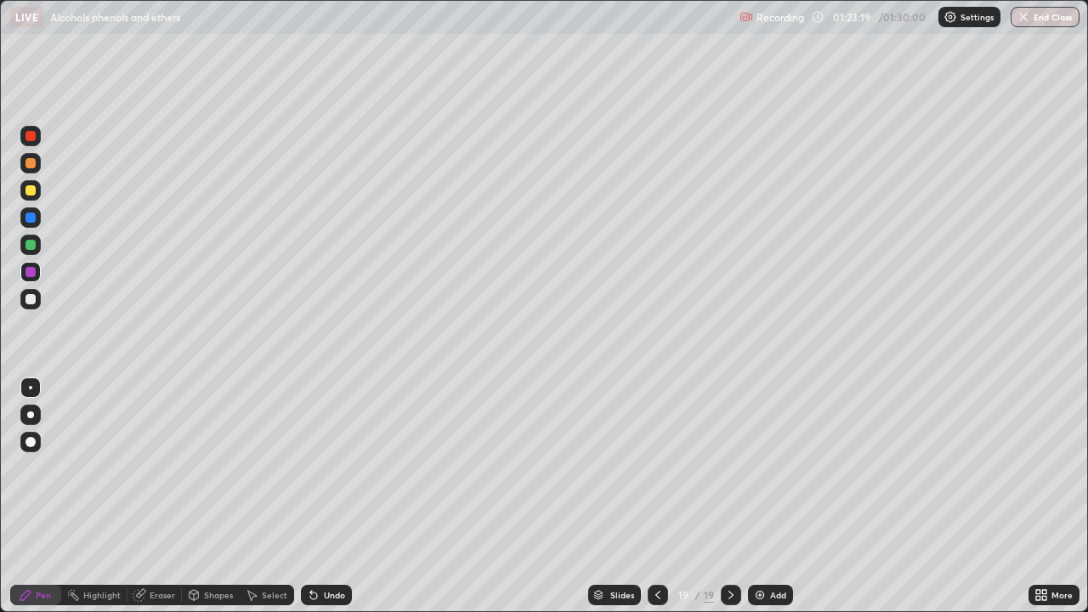
click at [311, 497] on icon at bounding box center [313, 596] width 7 height 7
click at [310, 497] on icon at bounding box center [313, 596] width 7 height 7
click at [310, 497] on icon at bounding box center [311, 592] width 2 height 2
click at [30, 298] on div at bounding box center [31, 299] width 10 height 10
click at [1034, 19] on button "End Class" at bounding box center [1046, 17] width 67 height 20
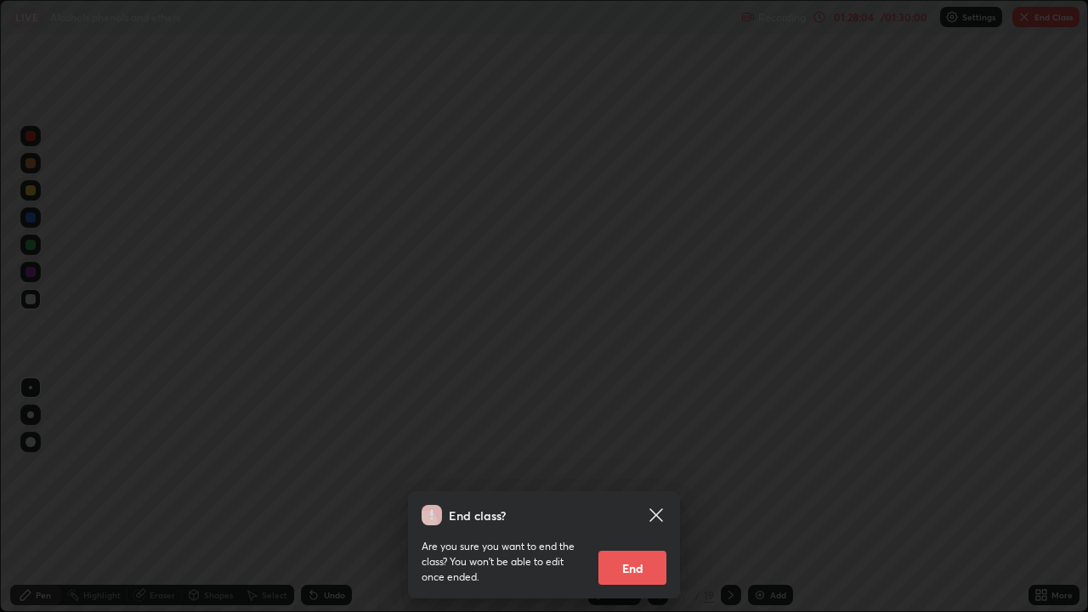
click at [627, 497] on button "End" at bounding box center [633, 568] width 68 height 34
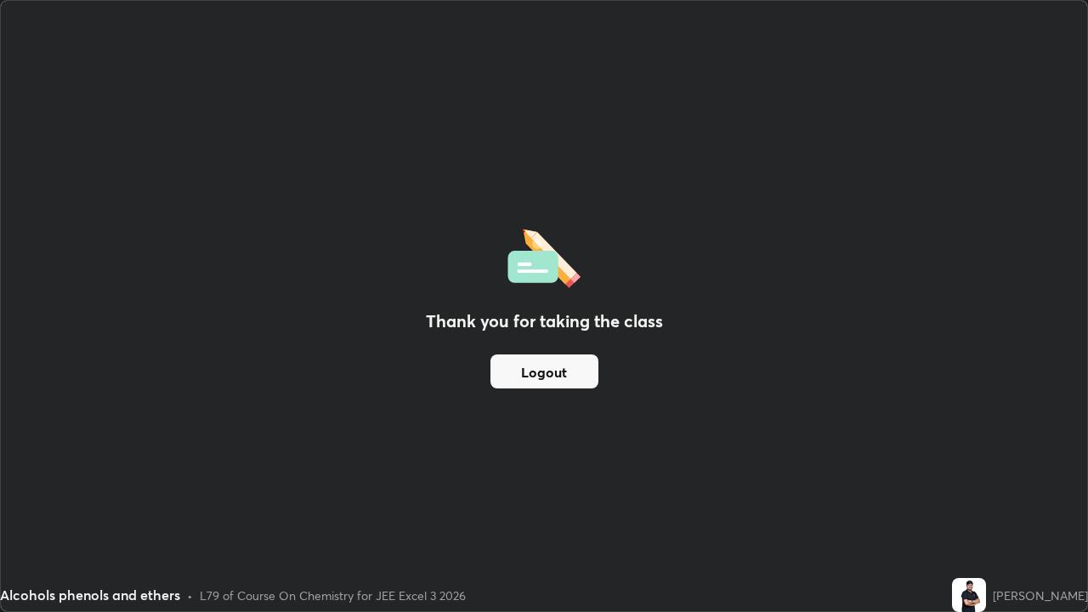
click at [533, 379] on button "Logout" at bounding box center [545, 372] width 108 height 34
